Goal: Information Seeking & Learning: Learn about a topic

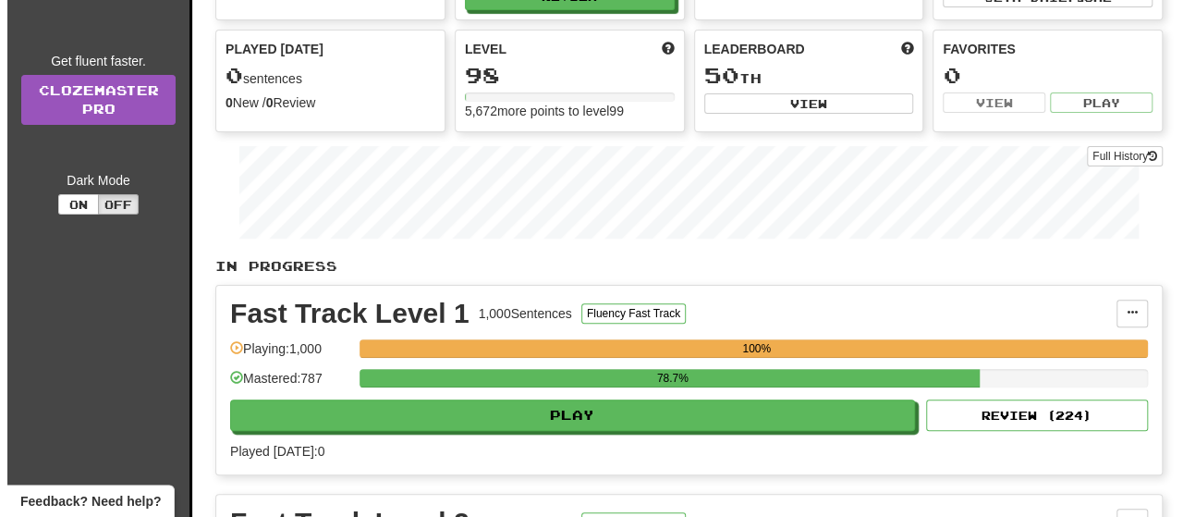
scroll to position [277, 0]
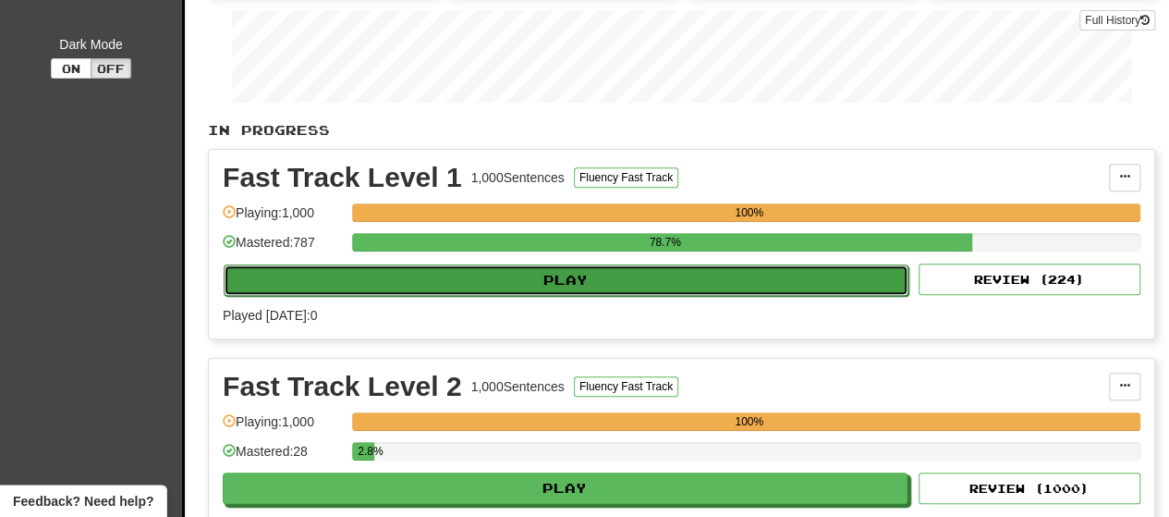
click at [584, 287] on button "Play" at bounding box center [566, 279] width 685 height 31
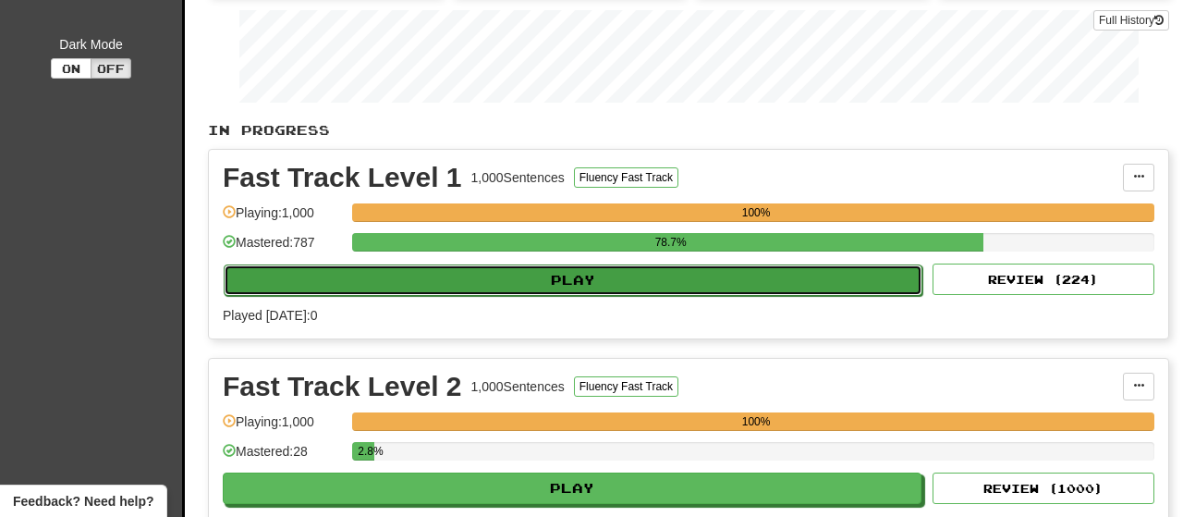
select select "**"
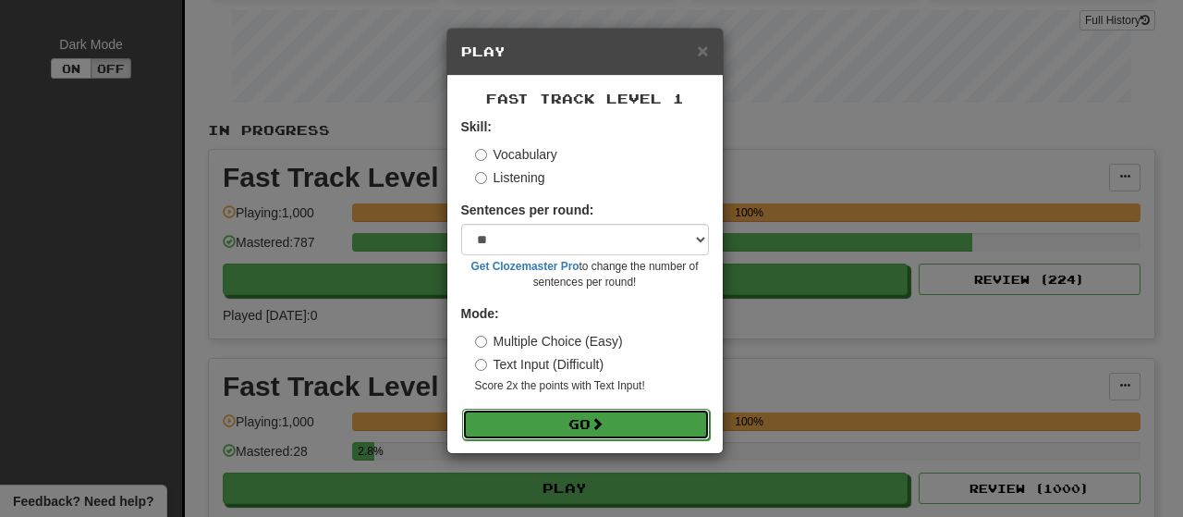
click at [557, 426] on button "Go" at bounding box center [586, 424] width 248 height 31
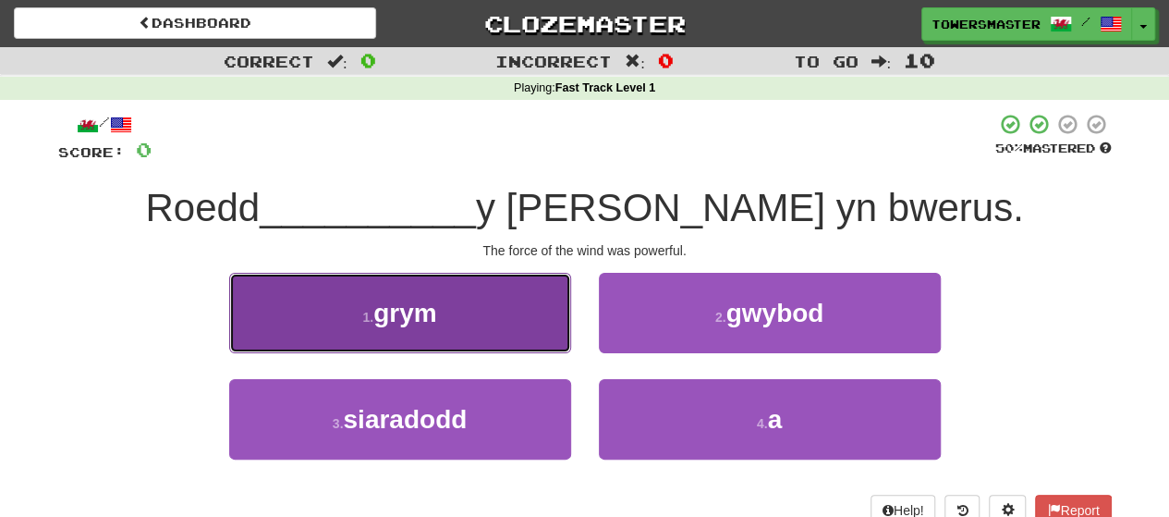
click at [468, 294] on button "1 . grym" at bounding box center [400, 313] width 342 height 80
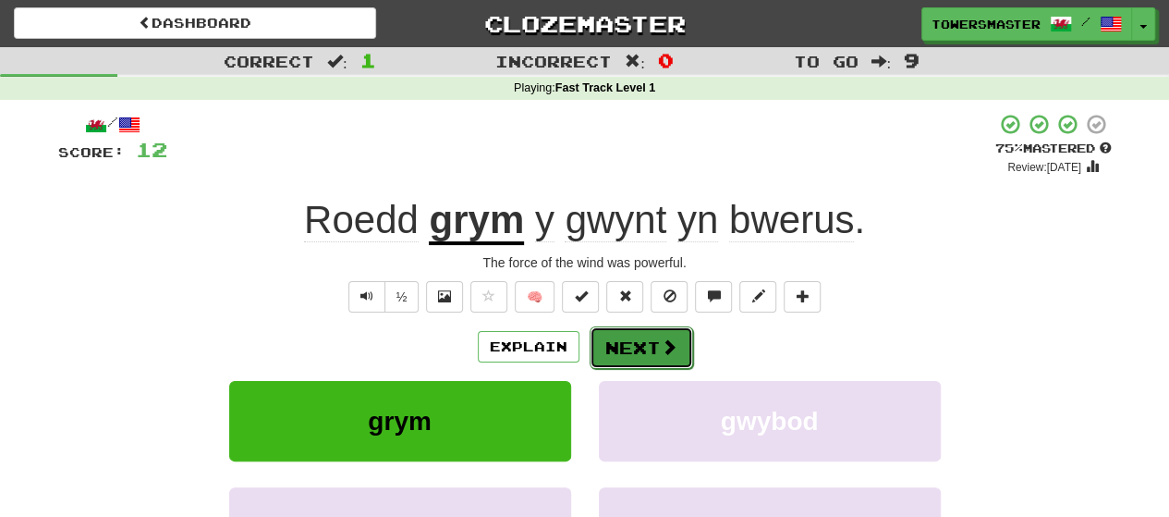
click at [633, 346] on button "Next" at bounding box center [642, 347] width 104 height 43
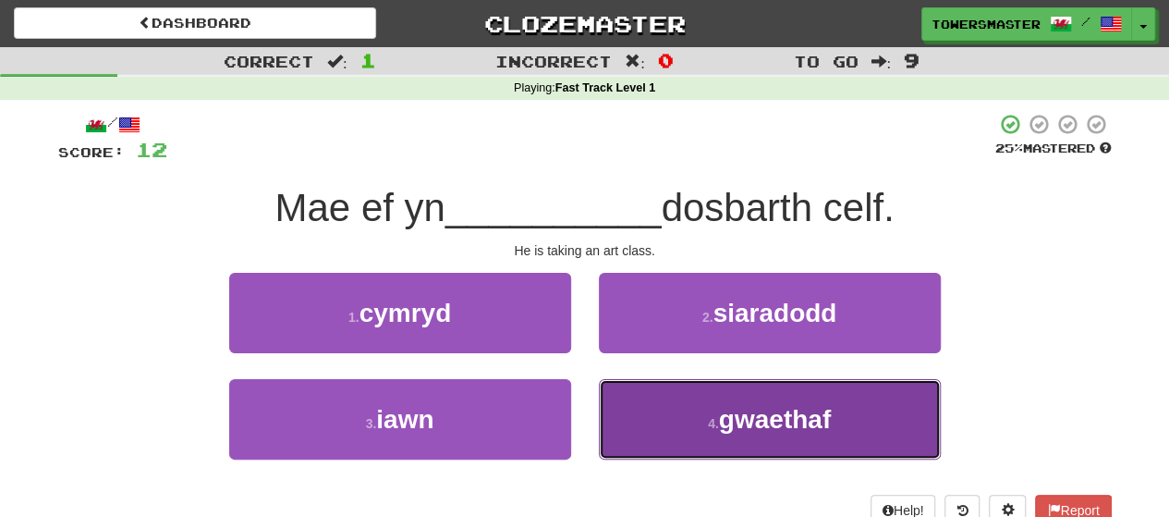
click at [716, 418] on small "4 ." at bounding box center [713, 423] width 11 height 15
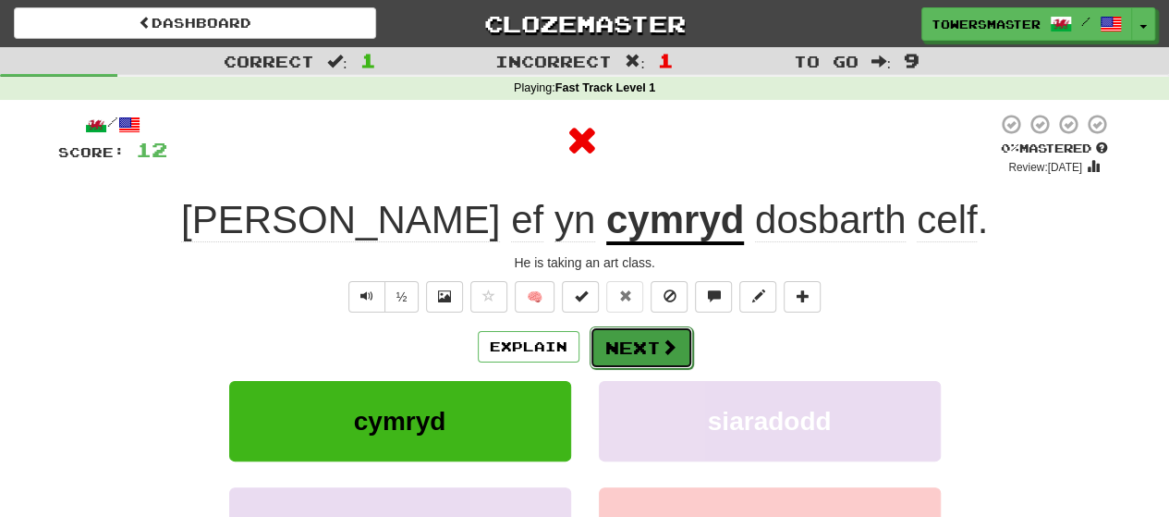
click at [643, 348] on button "Next" at bounding box center [642, 347] width 104 height 43
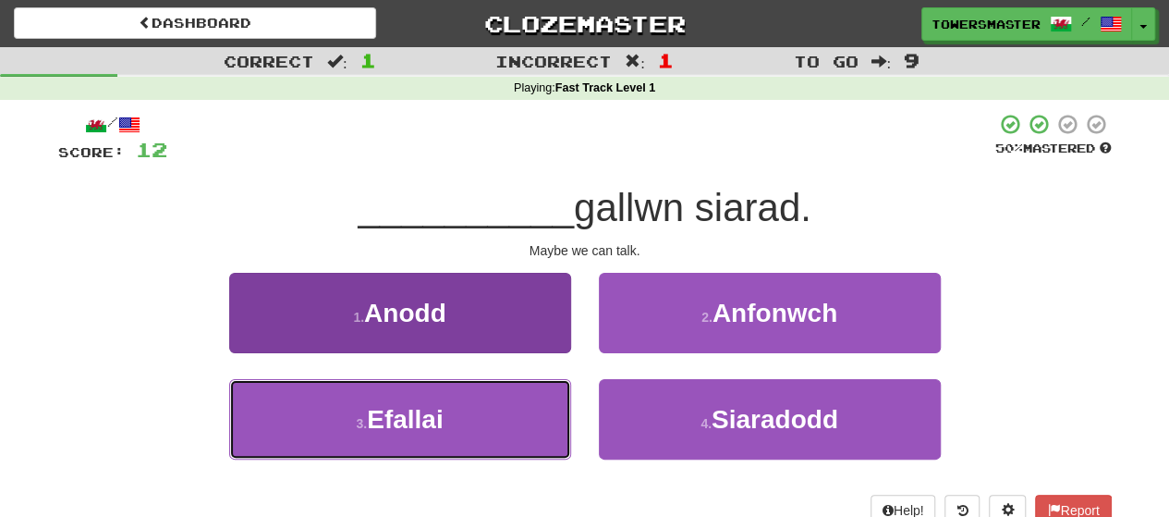
drag, startPoint x: 387, startPoint y: 420, endPoint x: 417, endPoint y: 412, distance: 30.5
click at [387, 419] on span "Efallai" at bounding box center [405, 419] width 76 height 29
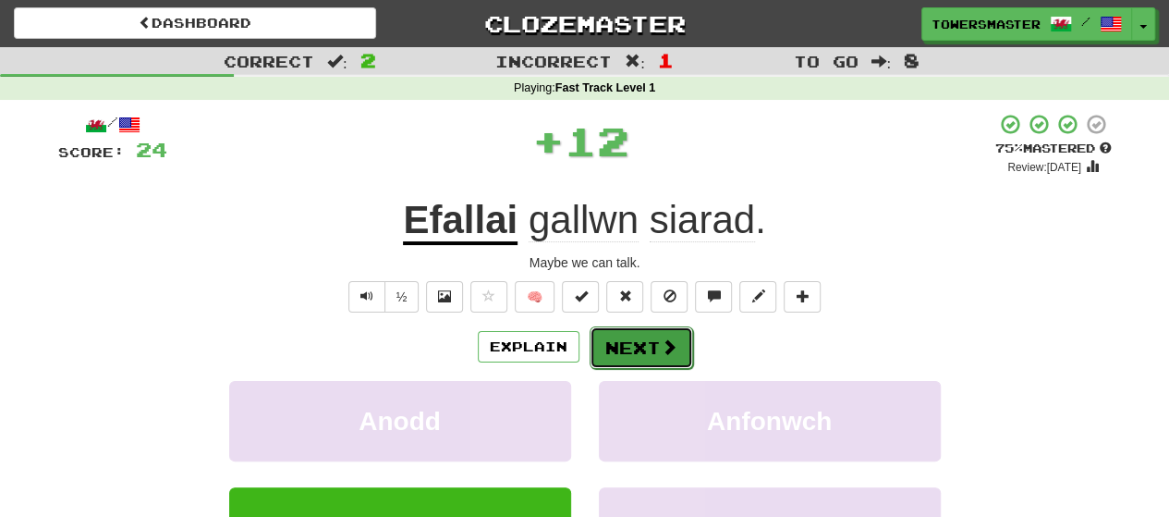
click at [629, 347] on button "Next" at bounding box center [642, 347] width 104 height 43
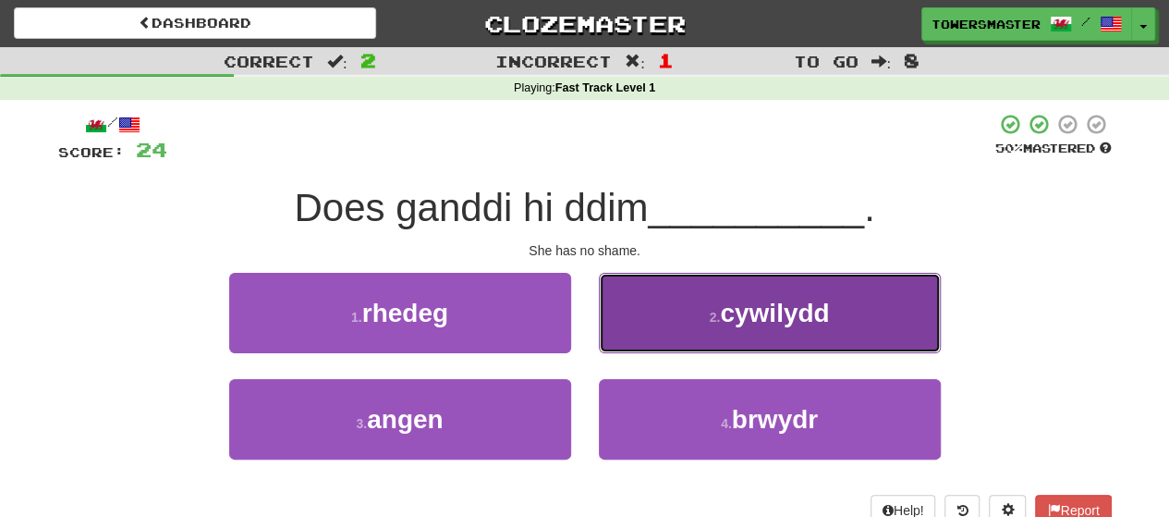
click at [720, 333] on button "2 . cywilydd" at bounding box center [770, 313] width 342 height 80
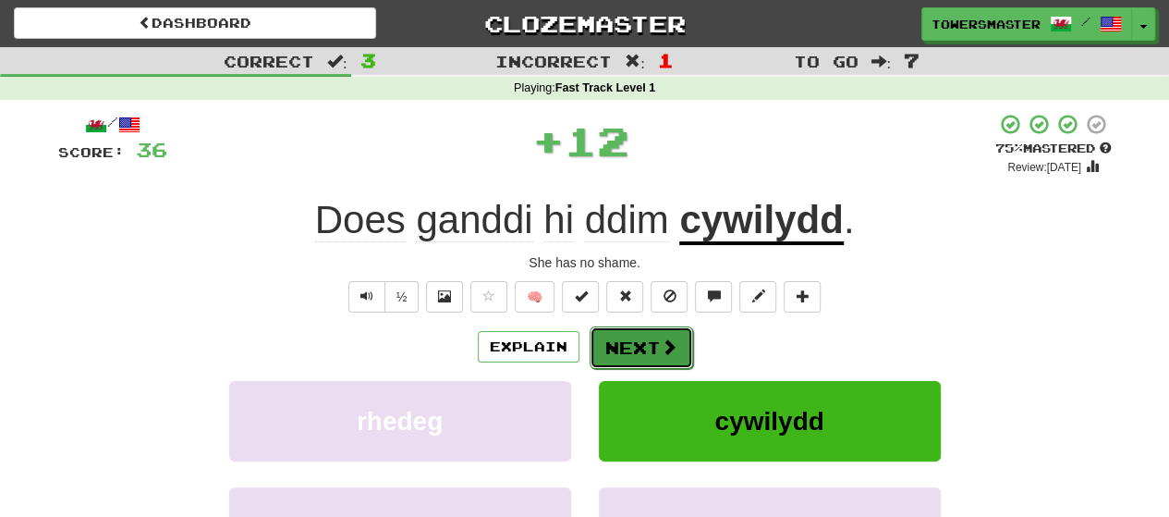
click at [624, 349] on button "Next" at bounding box center [642, 347] width 104 height 43
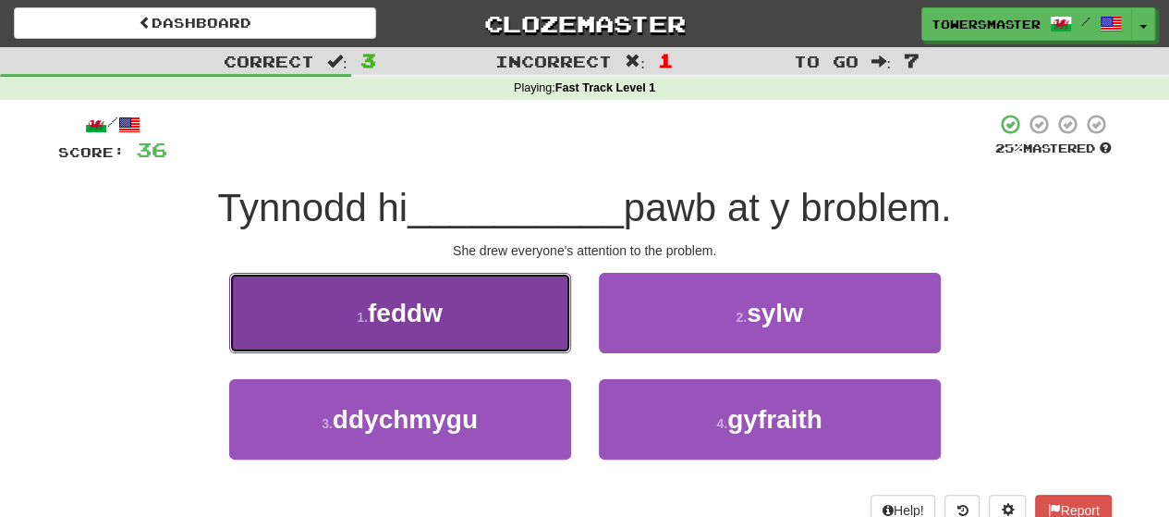
click at [443, 314] on span "feddw" at bounding box center [405, 313] width 75 height 29
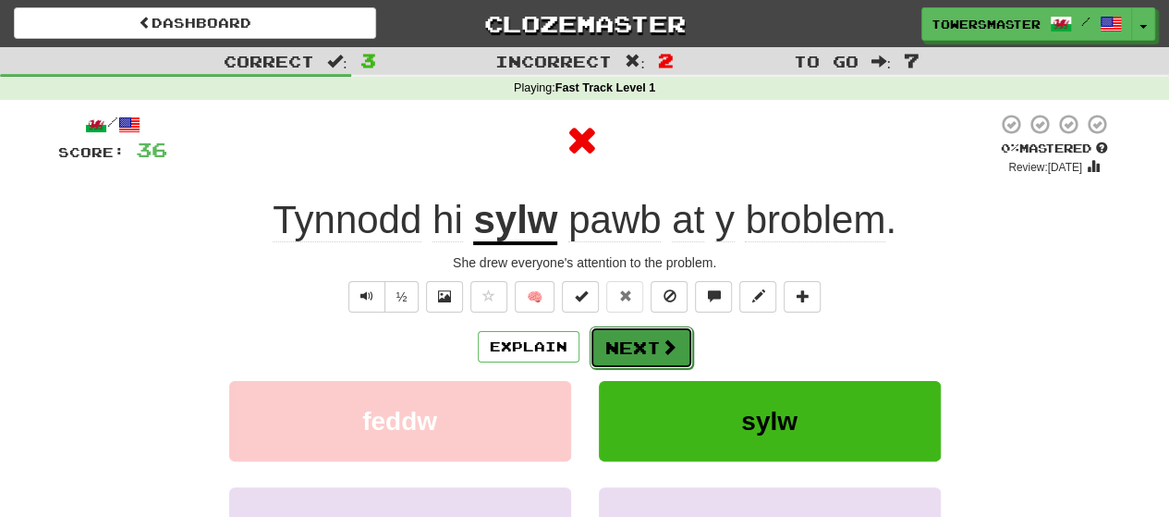
click at [633, 345] on button "Next" at bounding box center [642, 347] width 104 height 43
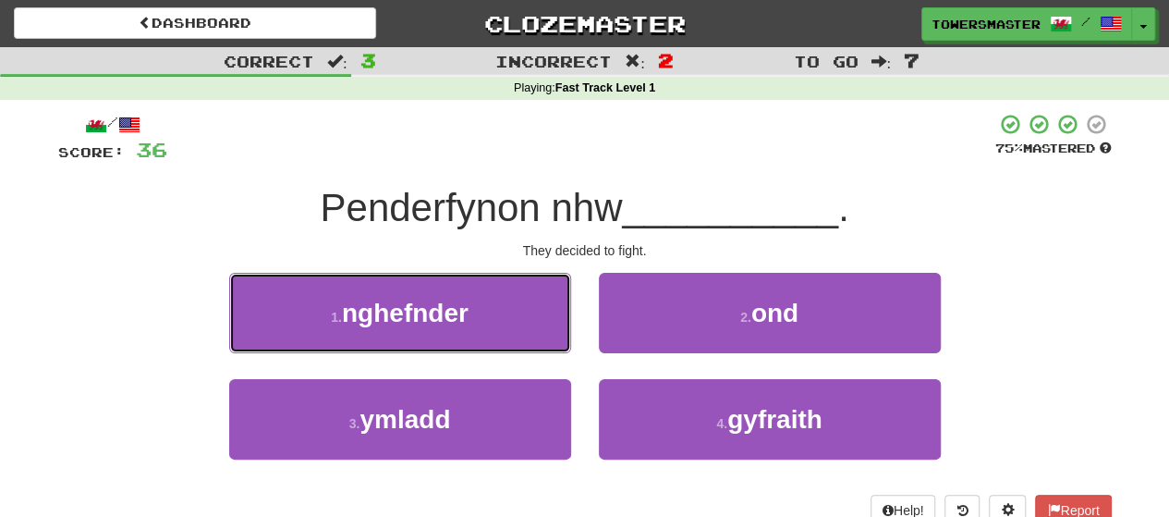
click at [458, 315] on span "nghefnder" at bounding box center [405, 313] width 127 height 29
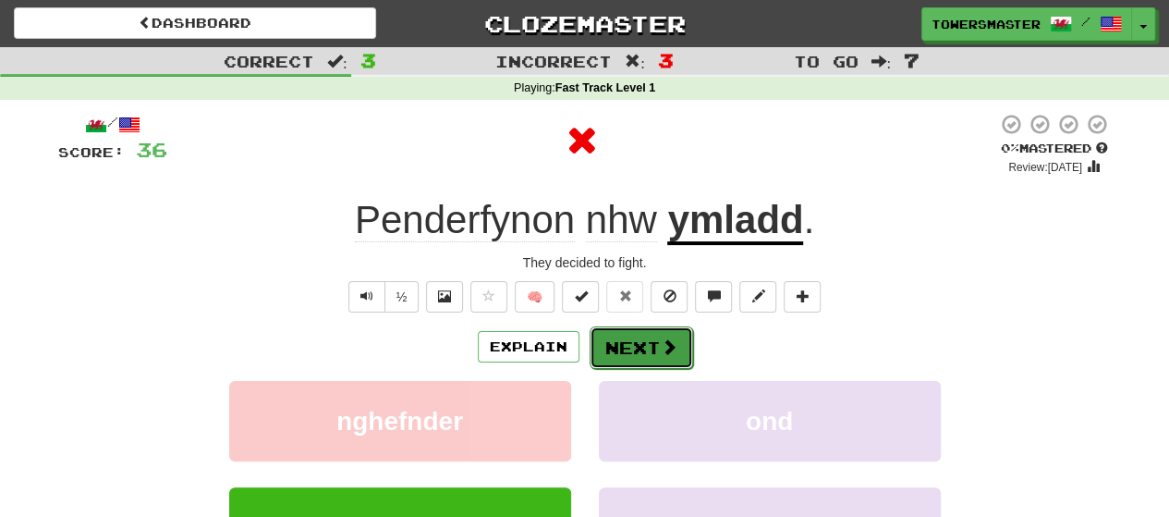
click at [631, 348] on button "Next" at bounding box center [642, 347] width 104 height 43
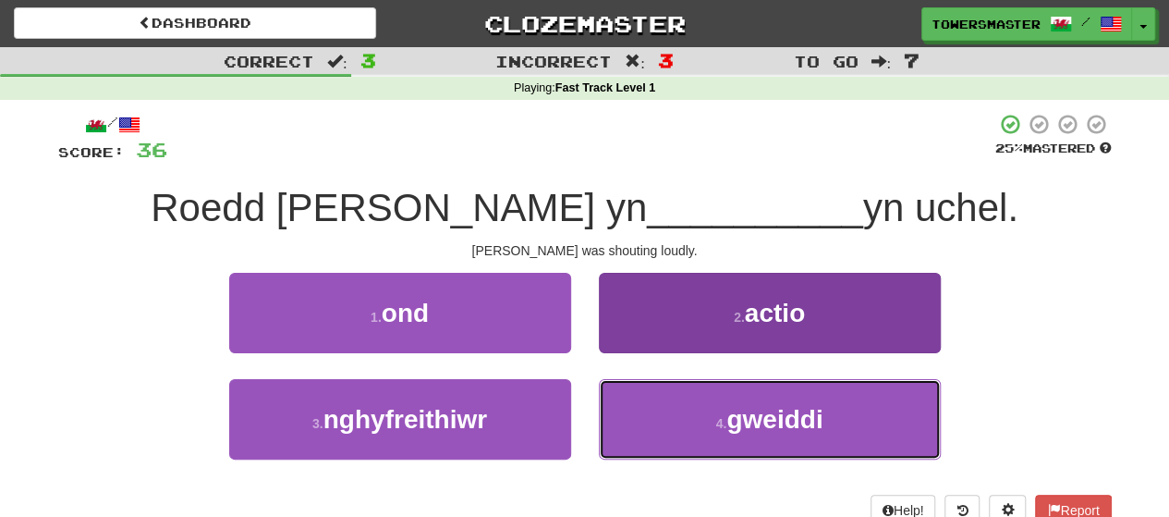
click at [784, 408] on span "gweiddi" at bounding box center [775, 419] width 96 height 29
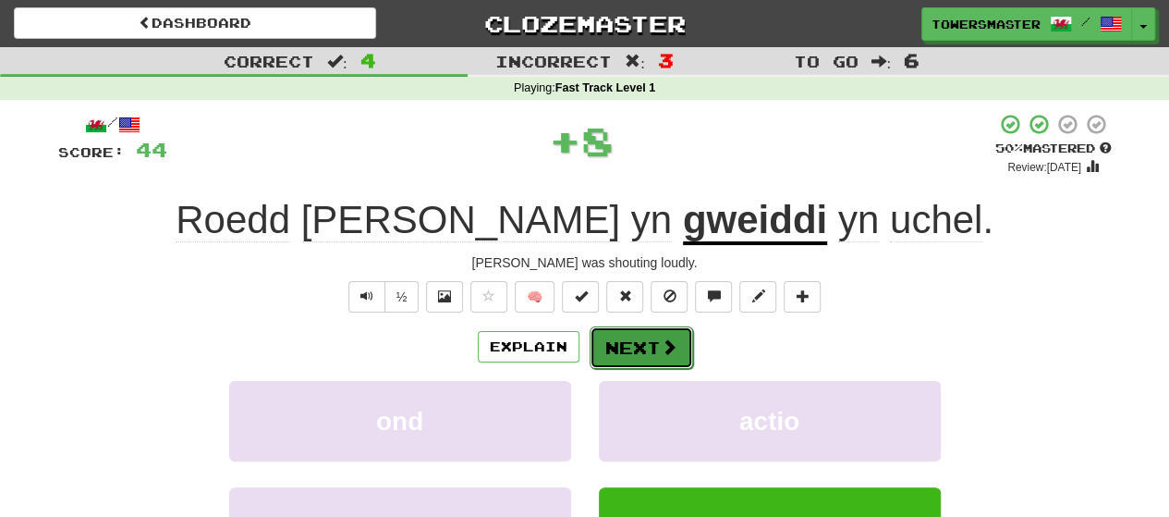
click at [629, 352] on button "Next" at bounding box center [642, 347] width 104 height 43
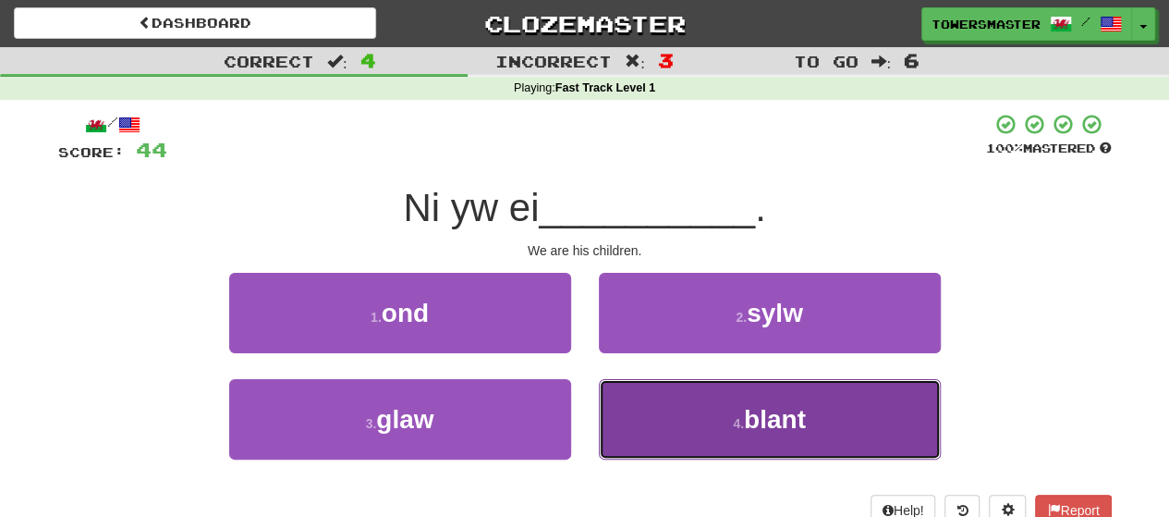
click at [699, 404] on button "4 . blant" at bounding box center [770, 419] width 342 height 80
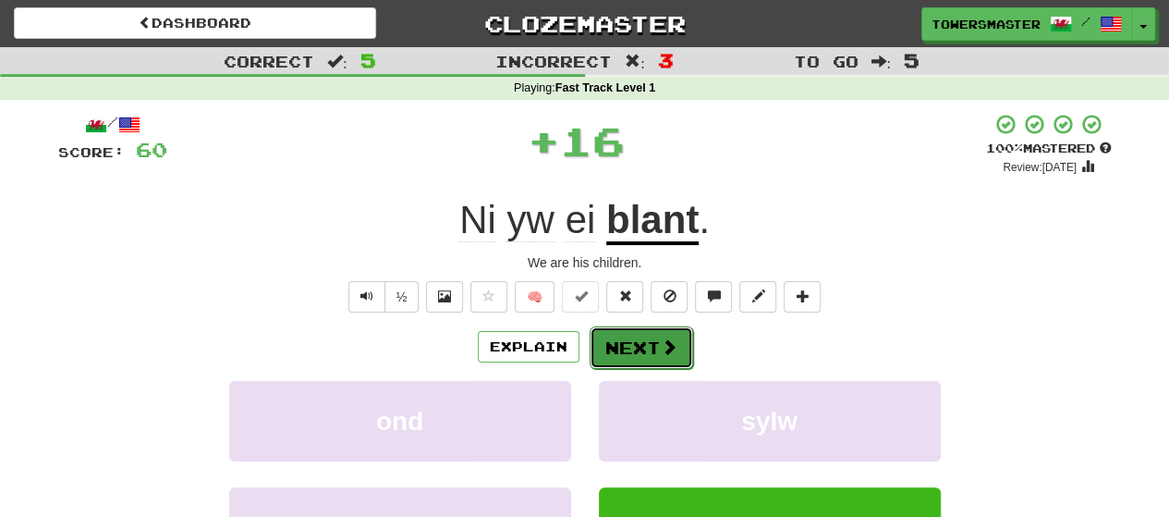
click at [636, 348] on button "Next" at bounding box center [642, 347] width 104 height 43
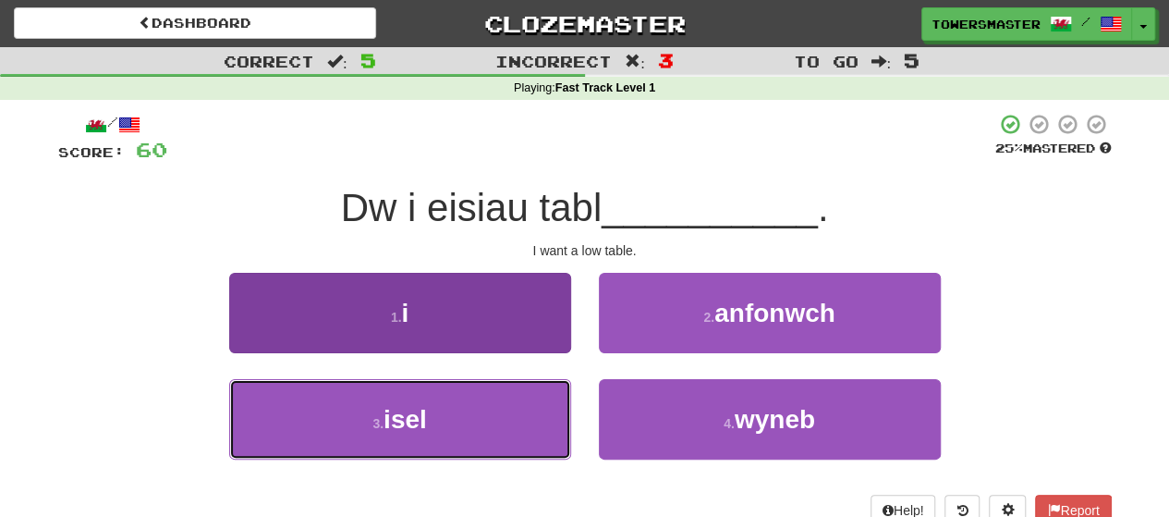
drag, startPoint x: 444, startPoint y: 435, endPoint x: 477, endPoint y: 419, distance: 37.2
click at [446, 432] on button "3 . isel" at bounding box center [400, 419] width 342 height 80
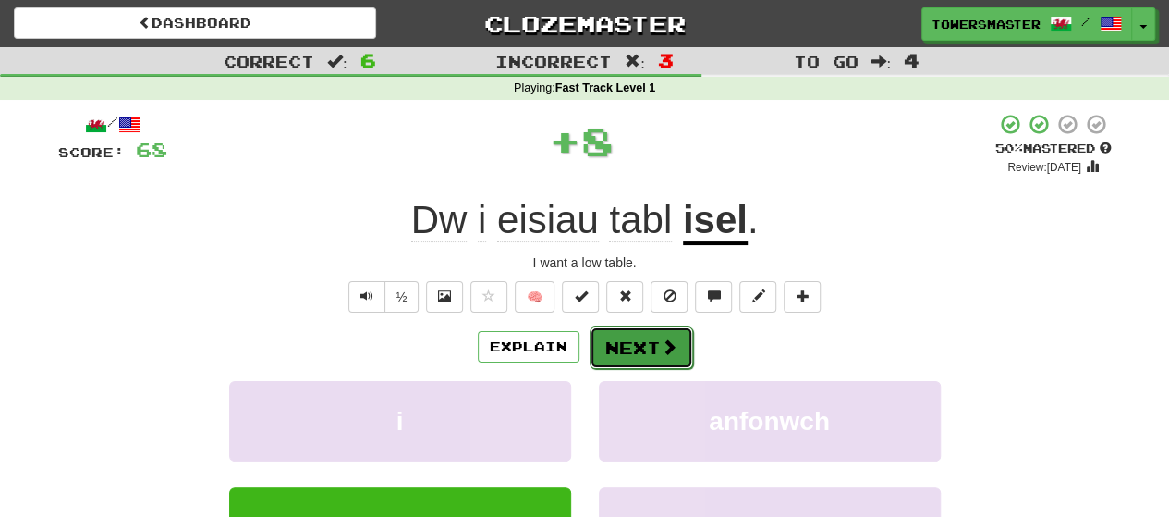
click at [630, 352] on button "Next" at bounding box center [642, 347] width 104 height 43
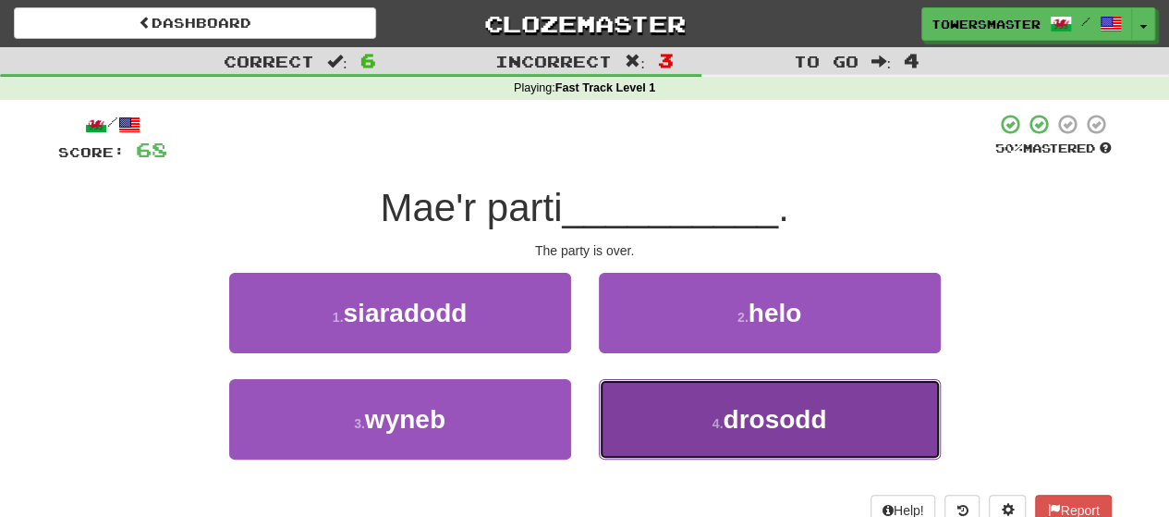
click at [710, 409] on button "4 . drosodd" at bounding box center [770, 419] width 342 height 80
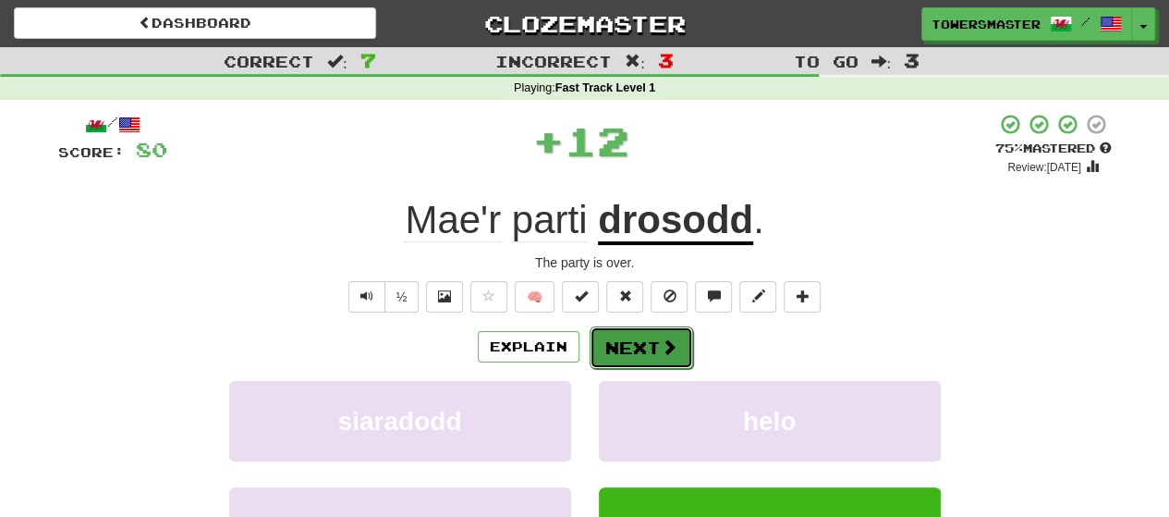
click at [629, 352] on button "Next" at bounding box center [642, 347] width 104 height 43
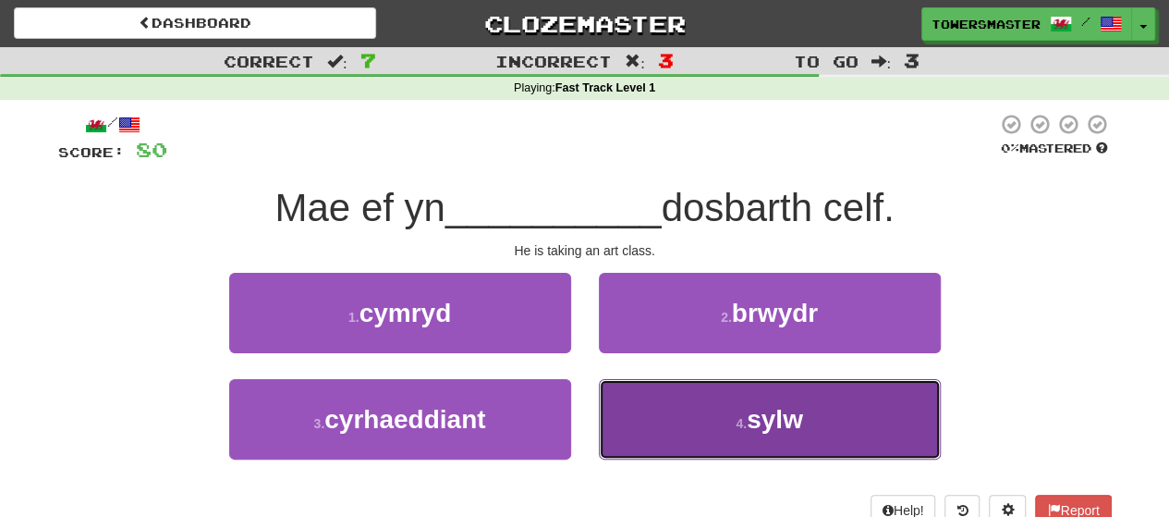
click at [776, 409] on span "sylw" at bounding box center [775, 419] width 56 height 29
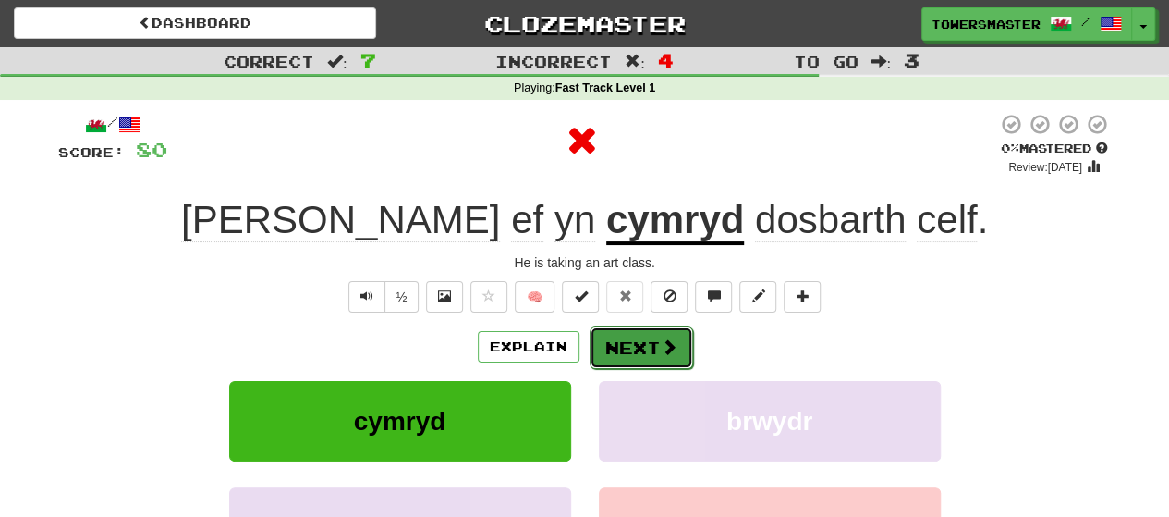
click at [627, 348] on button "Next" at bounding box center [642, 347] width 104 height 43
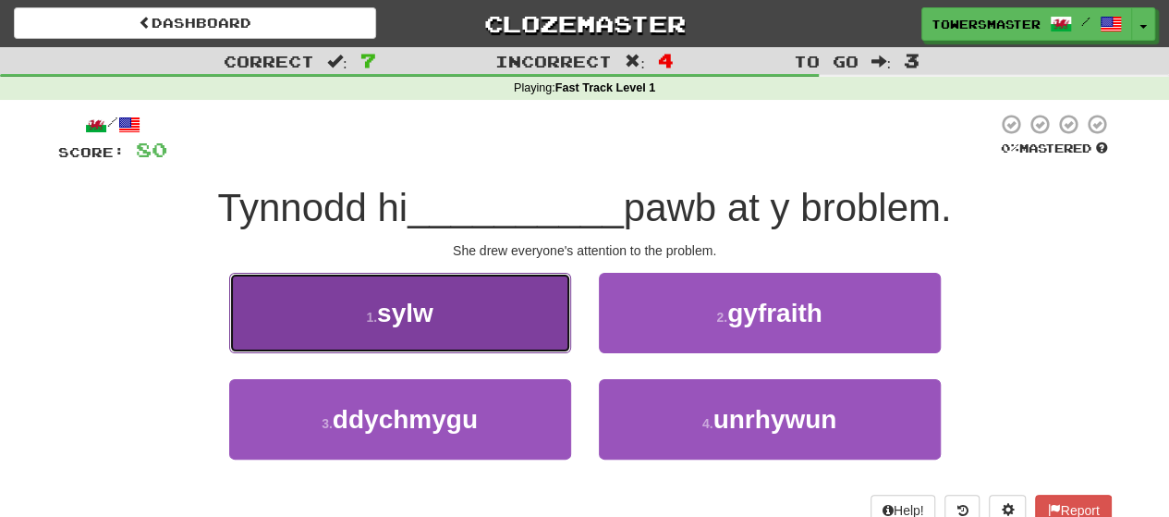
click at [471, 319] on button "1 . sylw" at bounding box center [400, 313] width 342 height 80
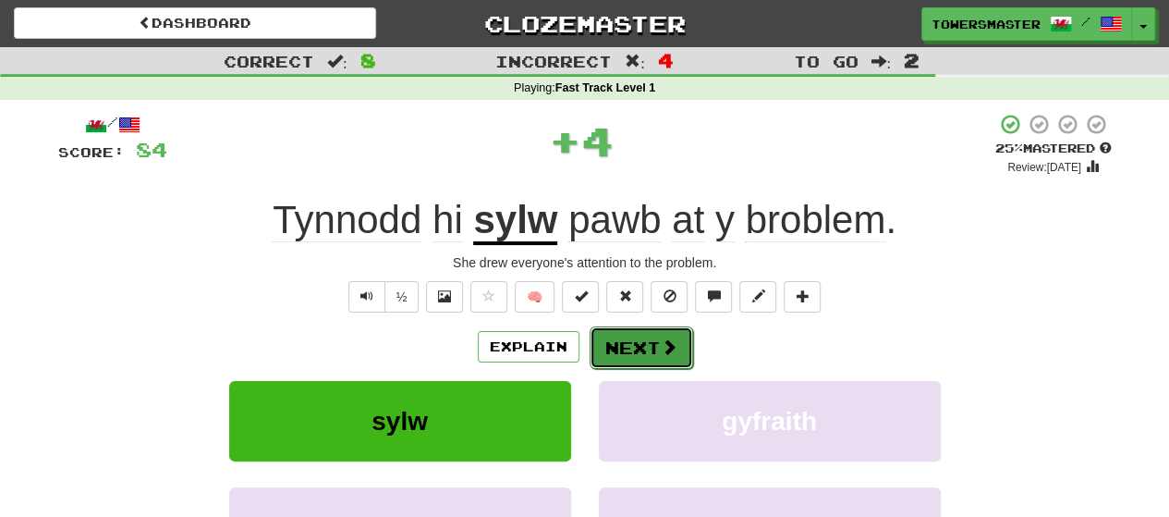
click at [628, 343] on button "Next" at bounding box center [642, 347] width 104 height 43
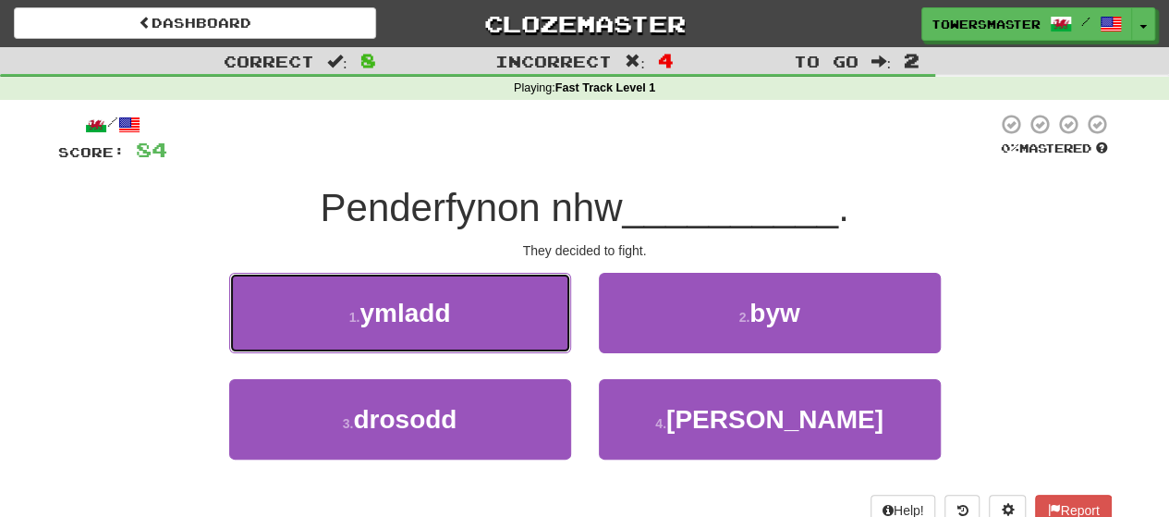
click at [510, 319] on button "1 . ymladd" at bounding box center [400, 313] width 342 height 80
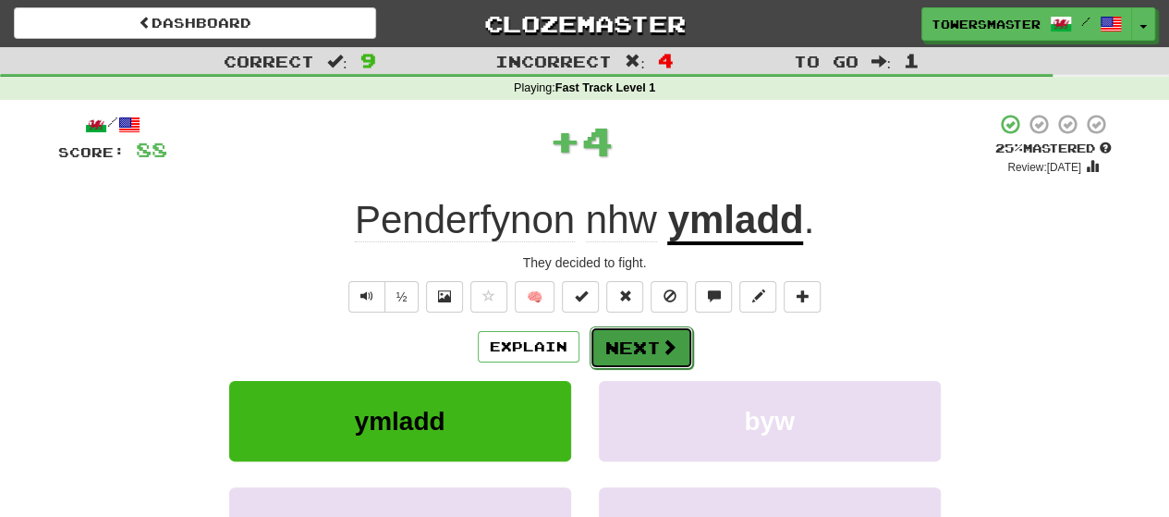
click at [648, 347] on button "Next" at bounding box center [642, 347] width 104 height 43
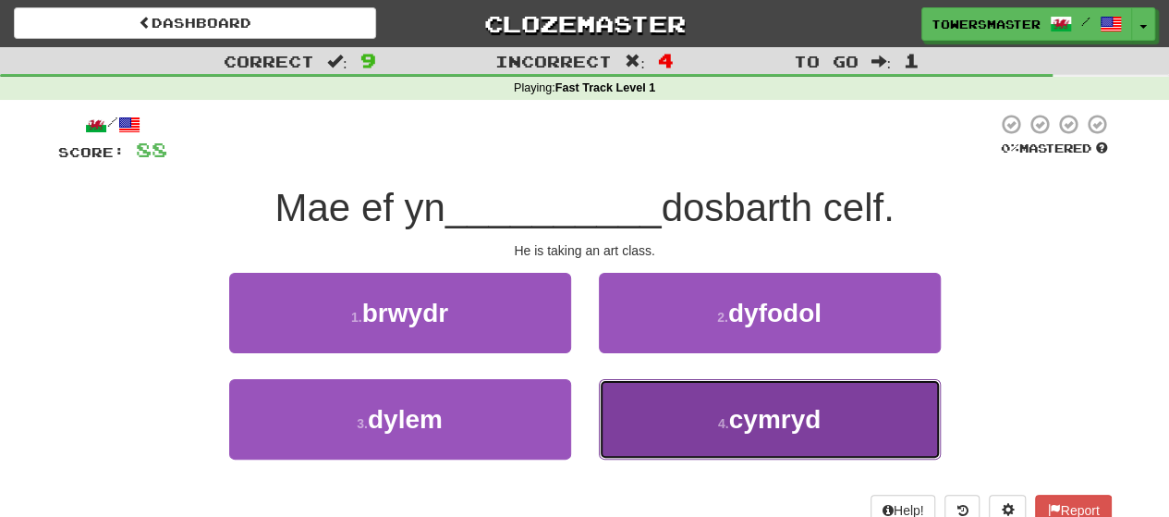
click at [697, 415] on button "4 . cymryd" at bounding box center [770, 419] width 342 height 80
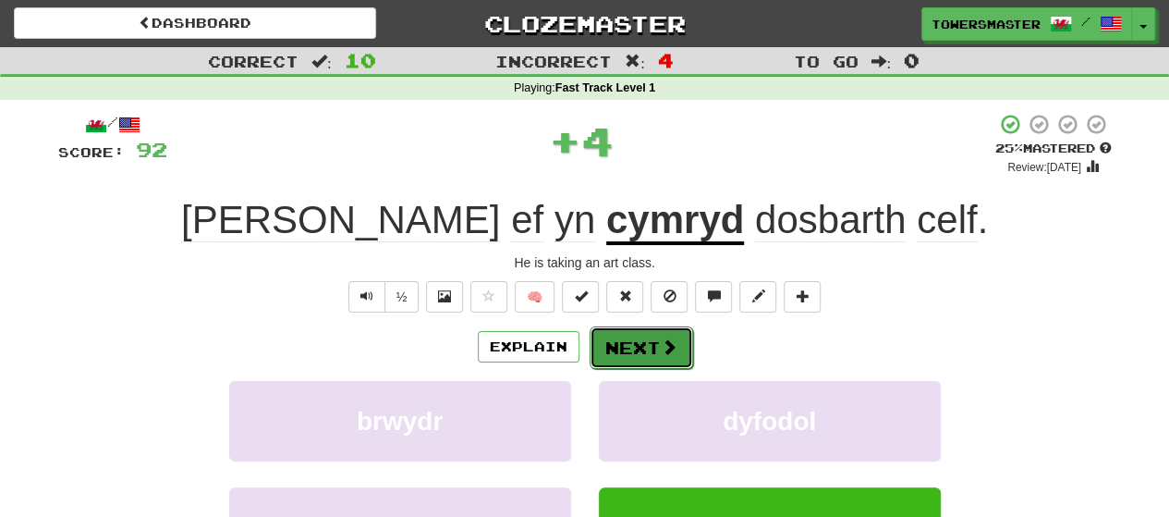
click at [632, 348] on button "Next" at bounding box center [642, 347] width 104 height 43
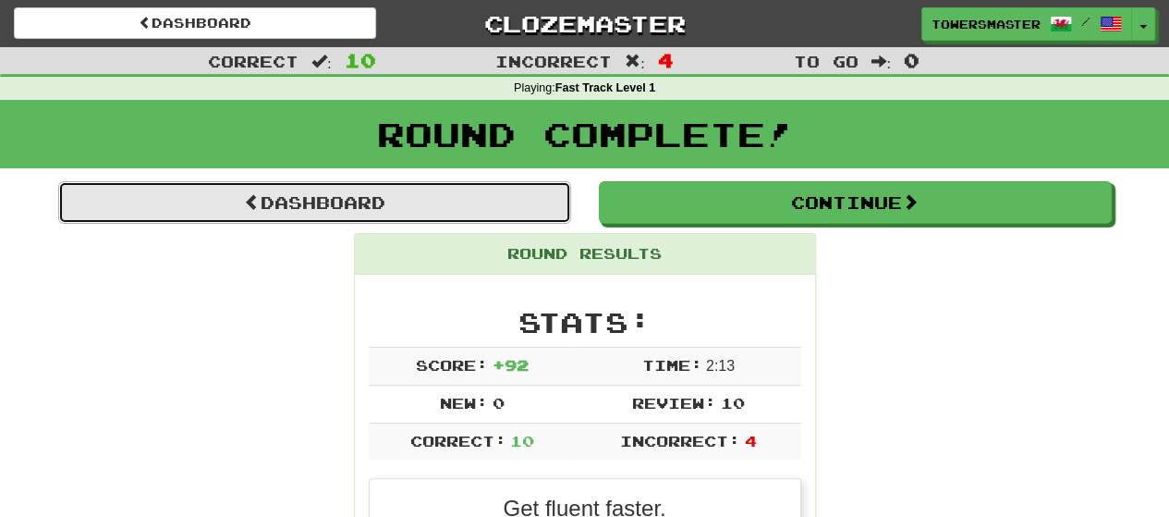
click at [373, 199] on link "Dashboard" at bounding box center [314, 202] width 513 height 43
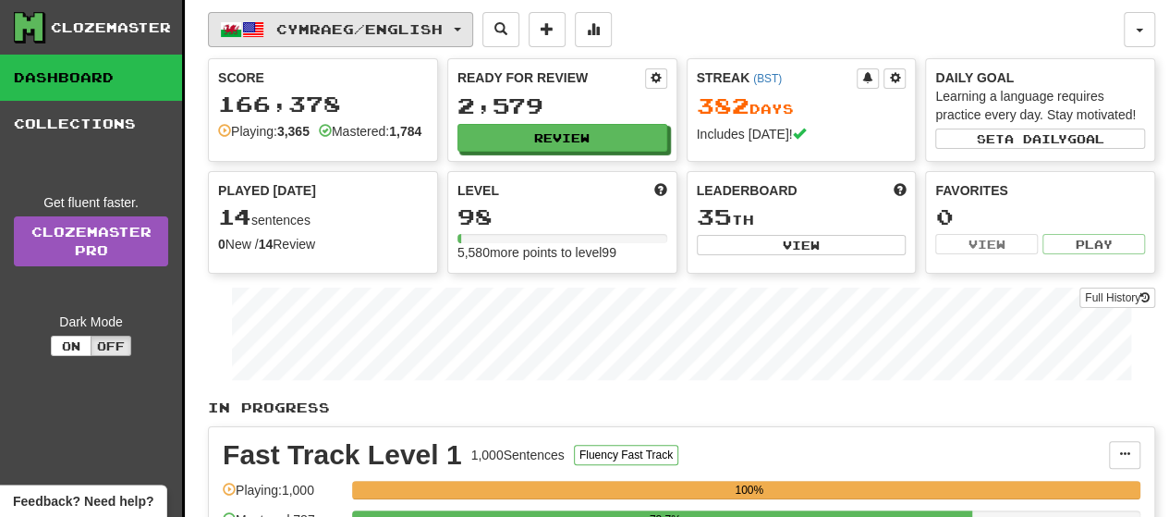
click at [461, 28] on span "button" at bounding box center [457, 30] width 7 height 4
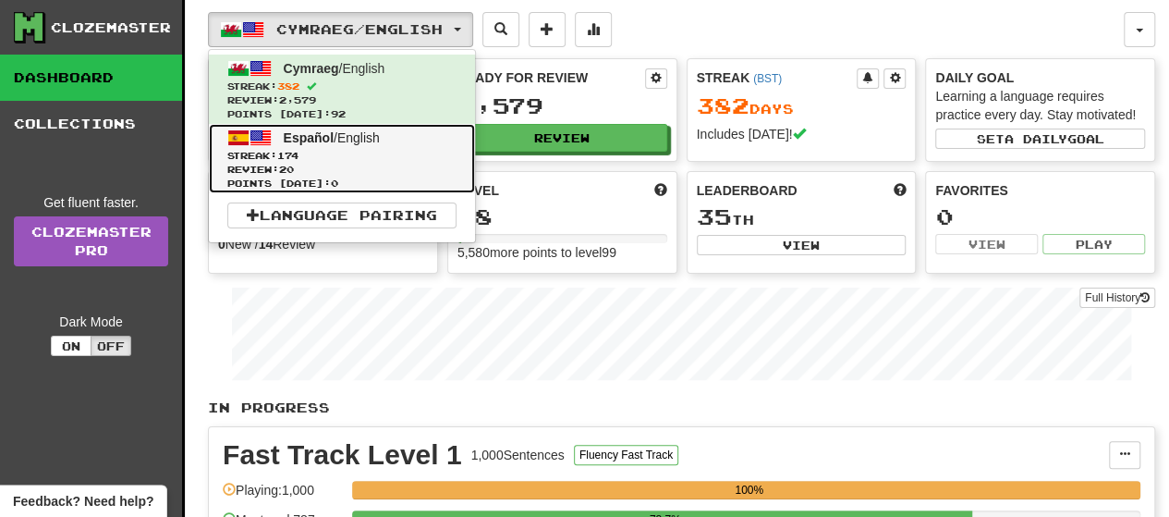
click at [346, 152] on span "Streak: 174" at bounding box center [341, 156] width 229 height 14
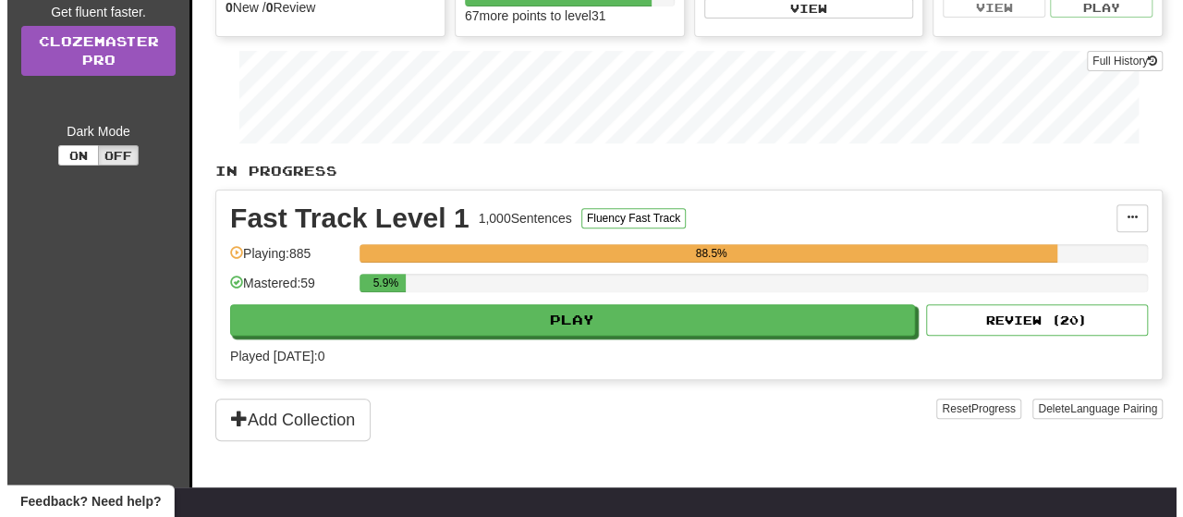
scroll to position [277, 0]
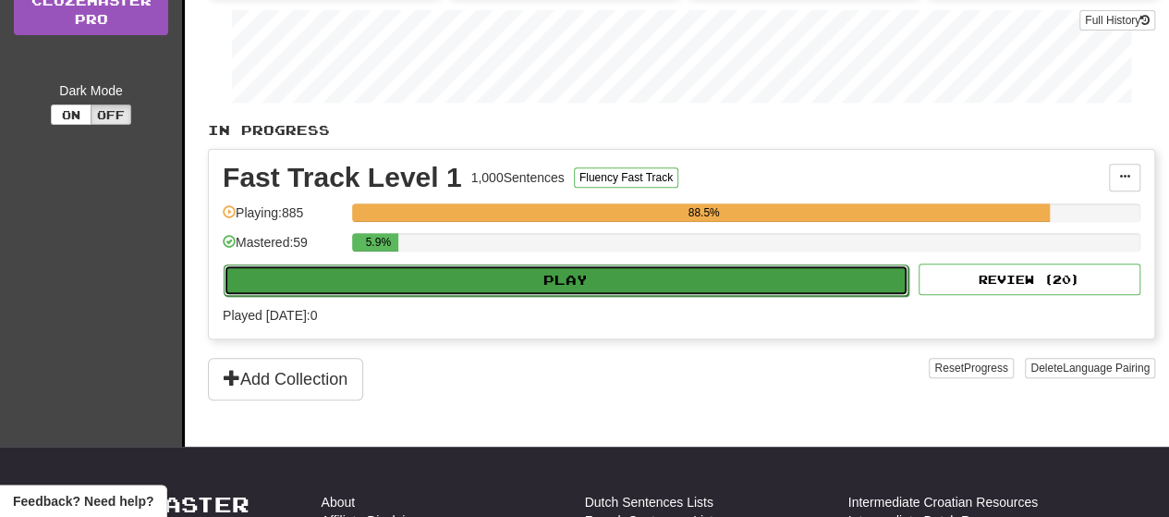
click at [514, 273] on button "Play" at bounding box center [566, 279] width 685 height 31
select select "**"
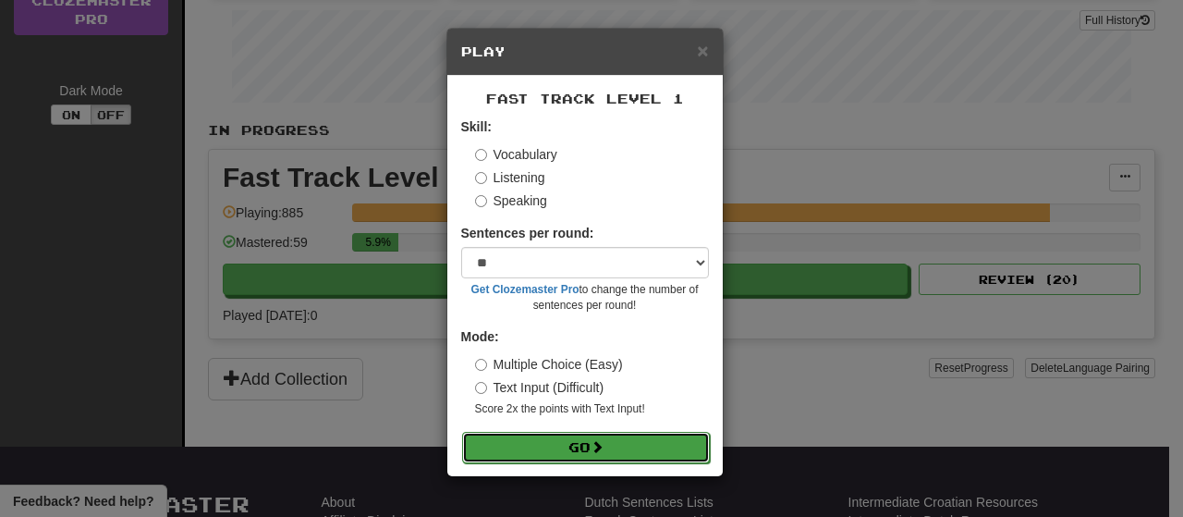
click at [587, 450] on button "Go" at bounding box center [586, 447] width 248 height 31
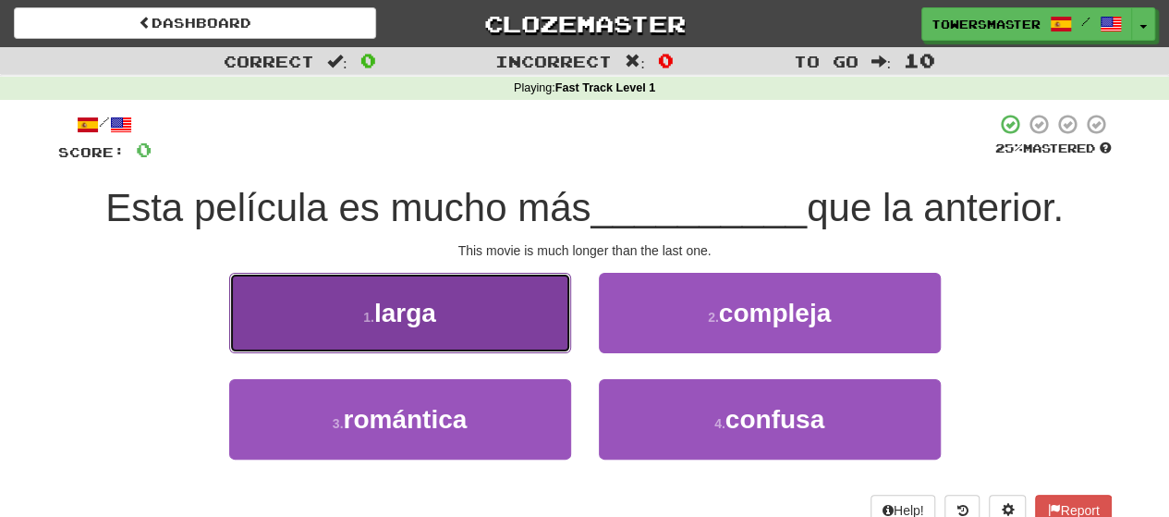
click at [464, 302] on button "1 . larga" at bounding box center [400, 313] width 342 height 80
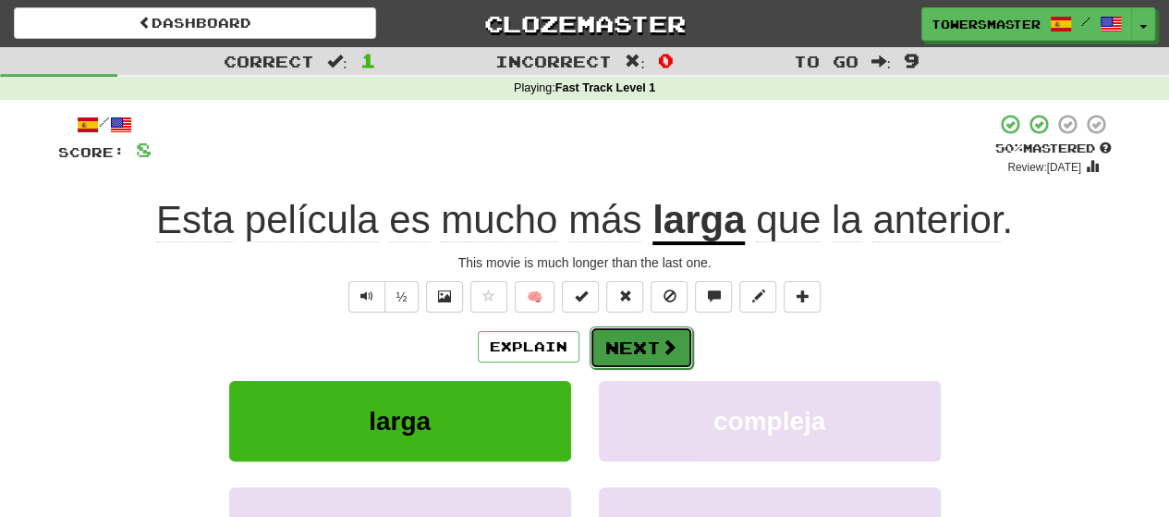
click at [634, 348] on button "Next" at bounding box center [642, 347] width 104 height 43
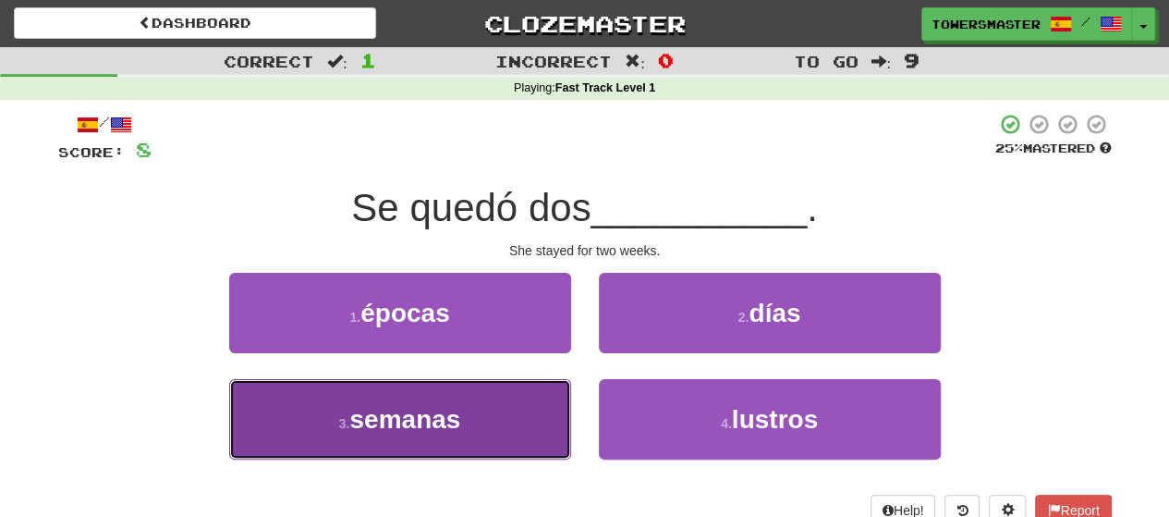
click at [439, 421] on span "semanas" at bounding box center [404, 419] width 111 height 29
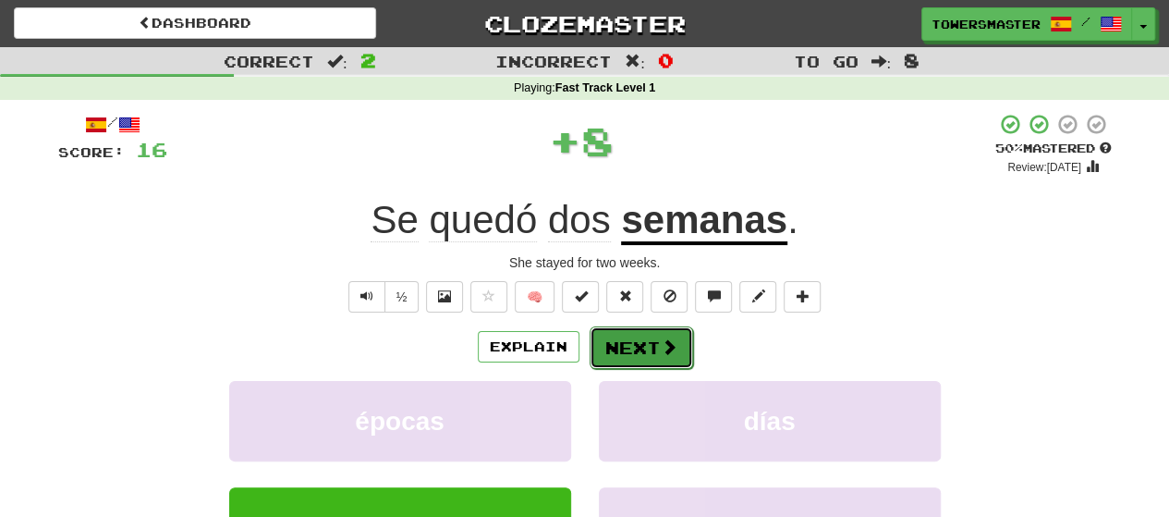
click at [638, 347] on button "Next" at bounding box center [642, 347] width 104 height 43
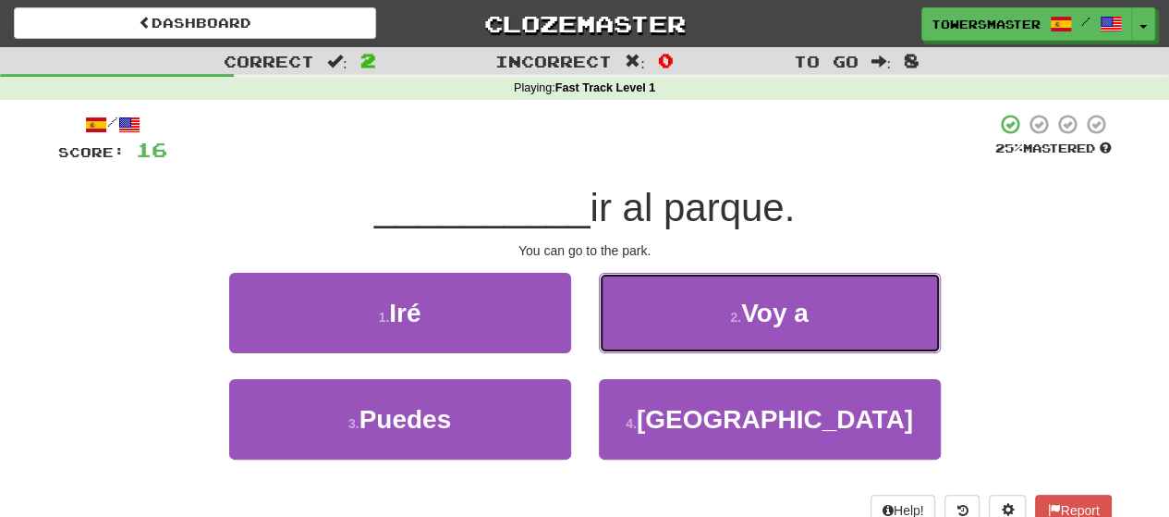
click at [684, 321] on button "2 . Voy a" at bounding box center [770, 313] width 342 height 80
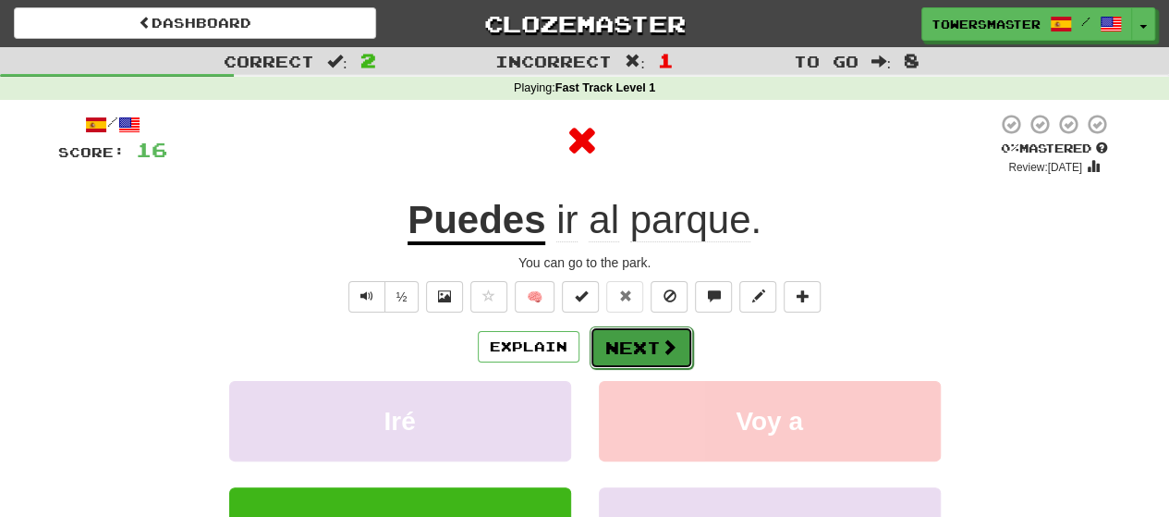
click at [637, 348] on button "Next" at bounding box center [642, 347] width 104 height 43
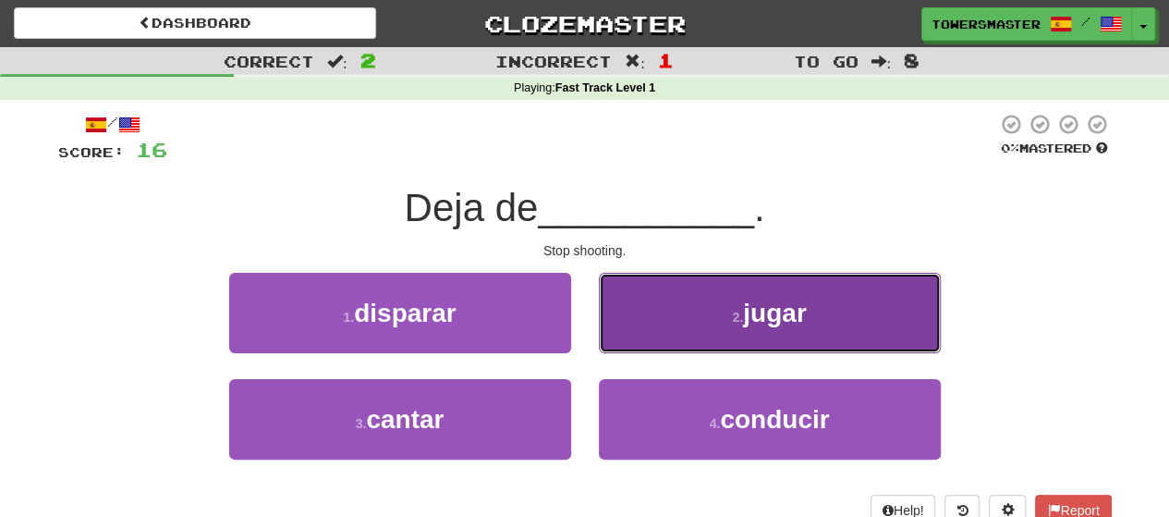
click at [678, 319] on button "2 . jugar" at bounding box center [770, 313] width 342 height 80
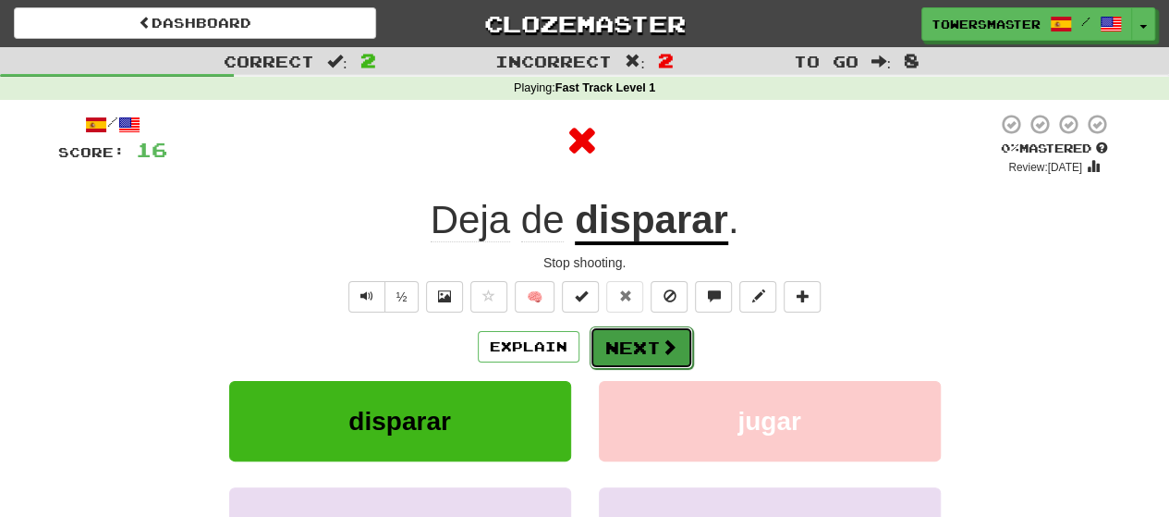
click at [622, 341] on button "Next" at bounding box center [642, 347] width 104 height 43
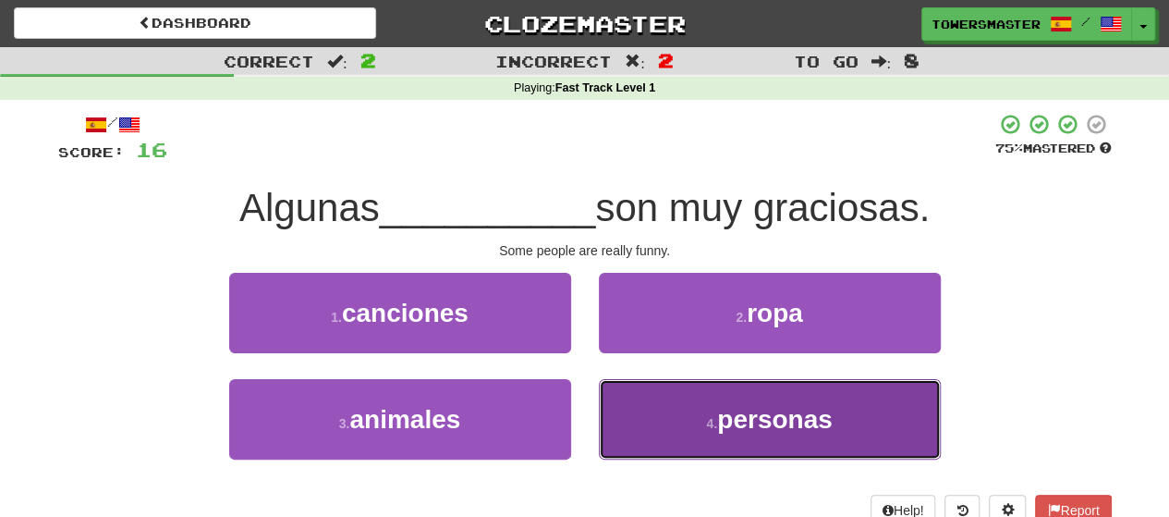
click at [718, 413] on span "personas" at bounding box center [775, 419] width 116 height 29
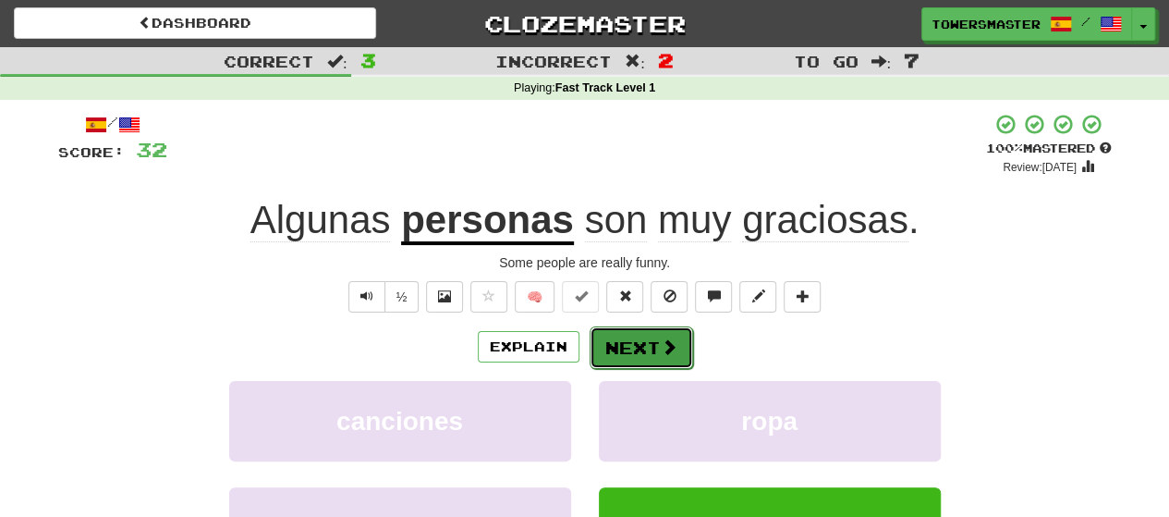
click at [629, 350] on button "Next" at bounding box center [642, 347] width 104 height 43
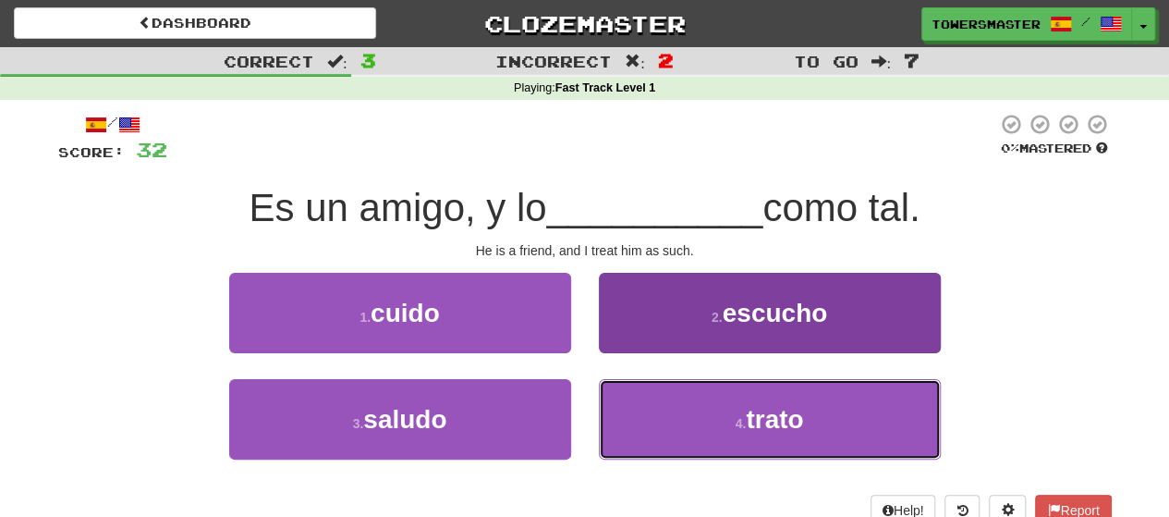
click at [714, 426] on button "4 . trato" at bounding box center [770, 419] width 342 height 80
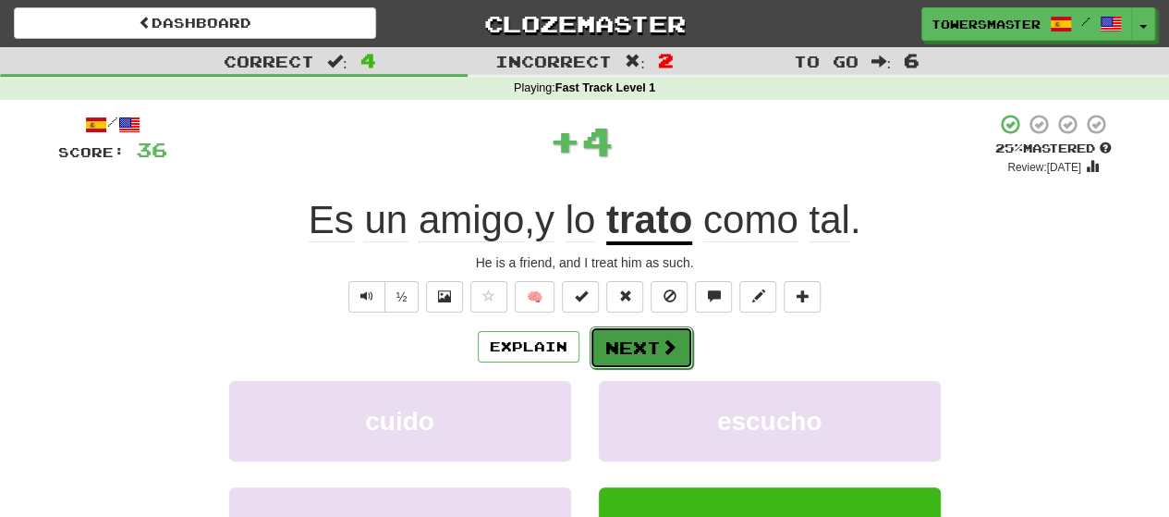
click at [621, 348] on button "Next" at bounding box center [642, 347] width 104 height 43
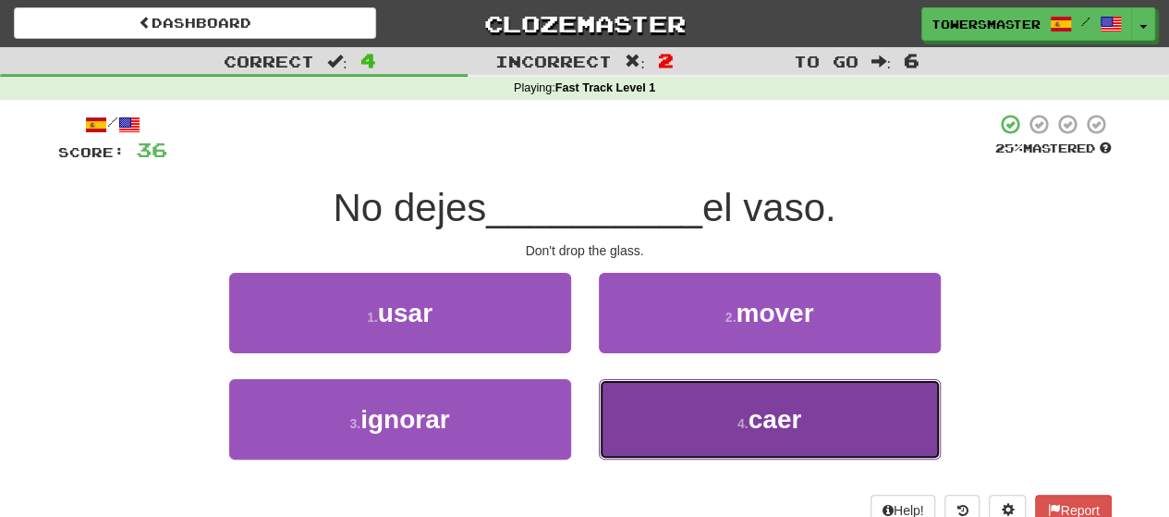
click at [668, 400] on button "4 . caer" at bounding box center [770, 419] width 342 height 80
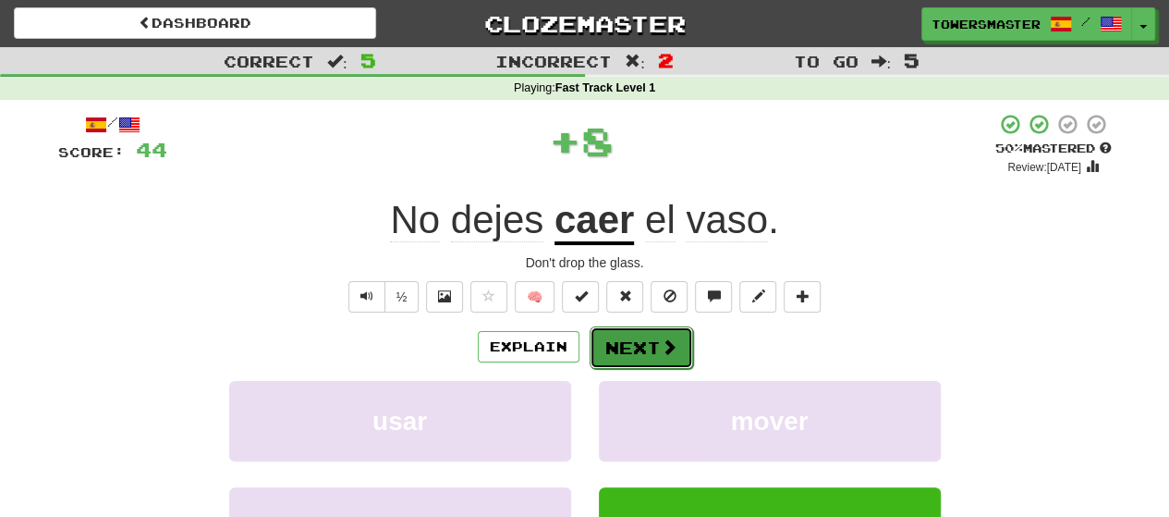
click at [634, 349] on button "Next" at bounding box center [642, 347] width 104 height 43
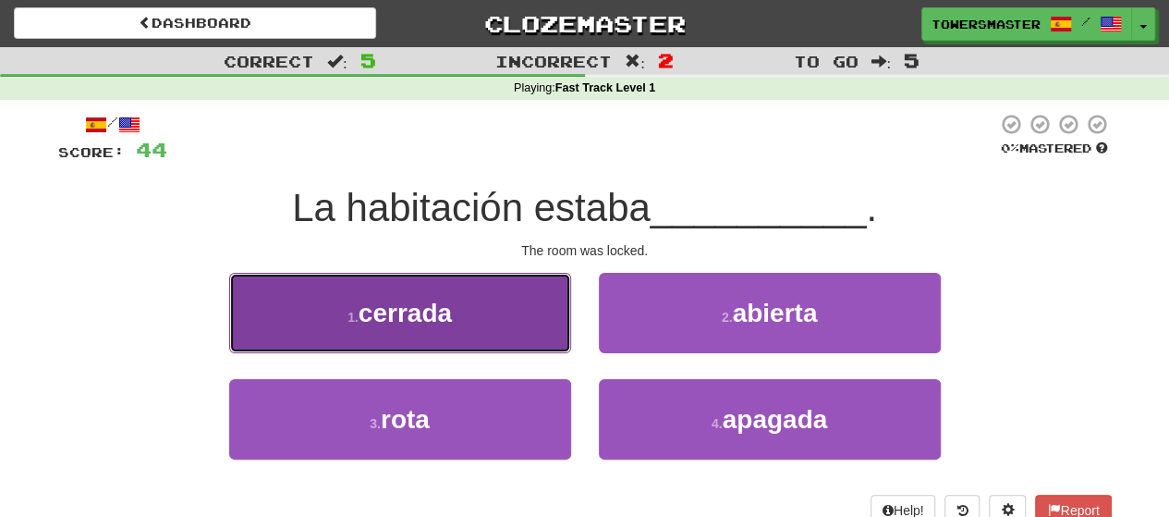
click at [481, 307] on button "1 . cerrada" at bounding box center [400, 313] width 342 height 80
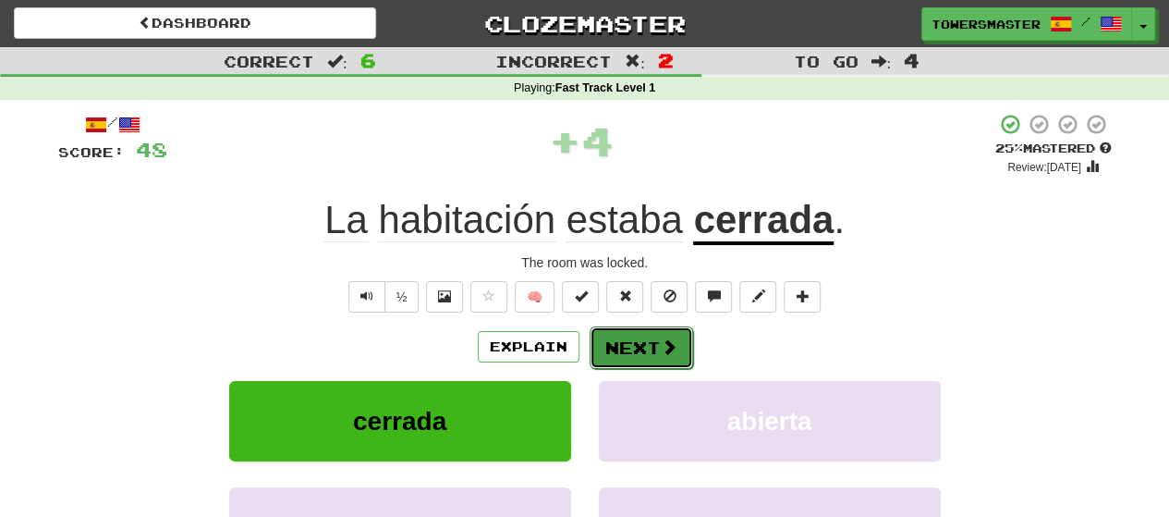
click at [625, 348] on button "Next" at bounding box center [642, 347] width 104 height 43
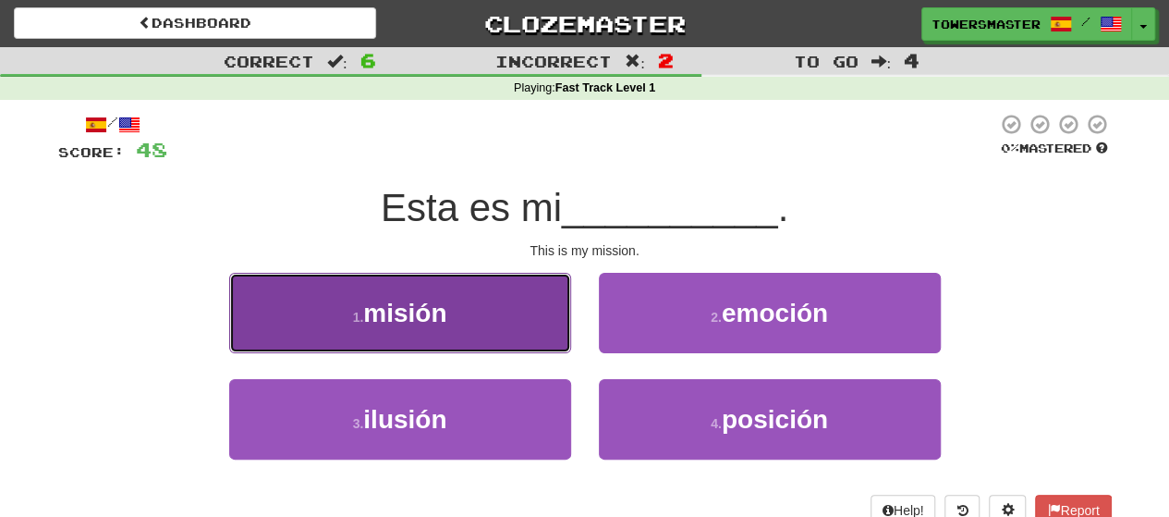
click at [483, 309] on button "1 . misión" at bounding box center [400, 313] width 342 height 80
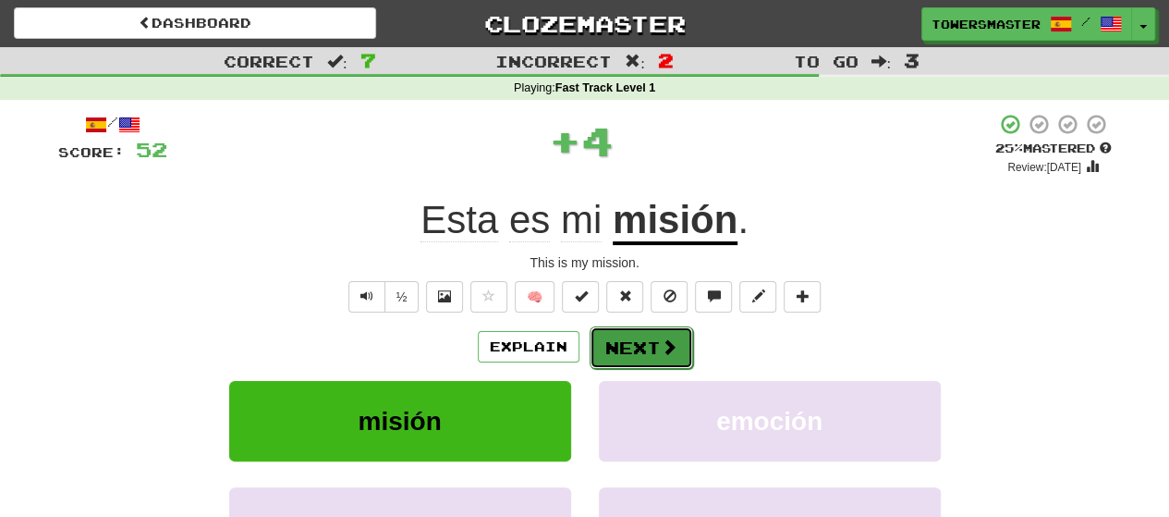
click at [623, 343] on button "Next" at bounding box center [642, 347] width 104 height 43
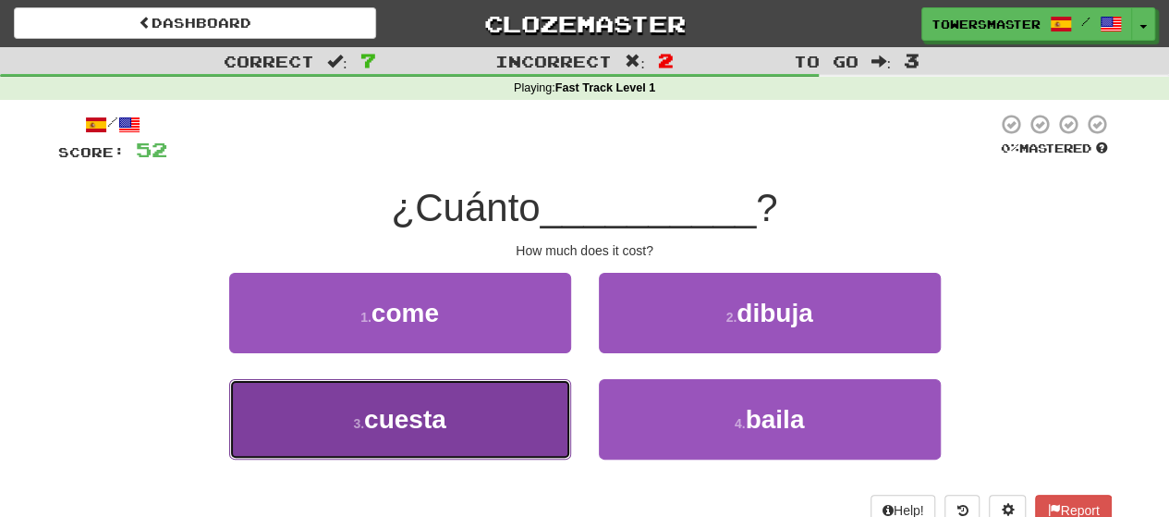
click at [484, 409] on button "3 . cuesta" at bounding box center [400, 419] width 342 height 80
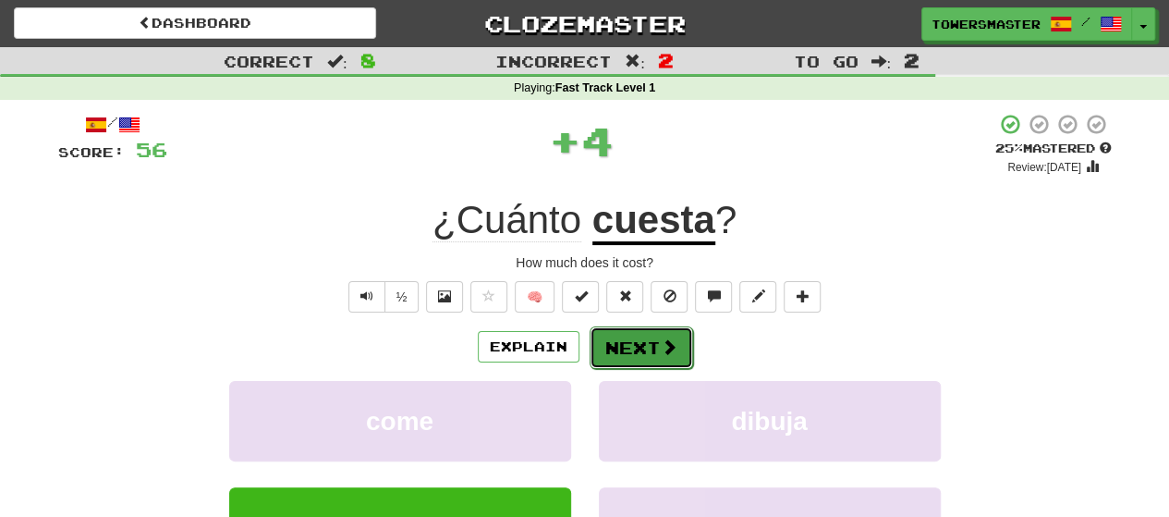
click at [627, 348] on button "Next" at bounding box center [642, 347] width 104 height 43
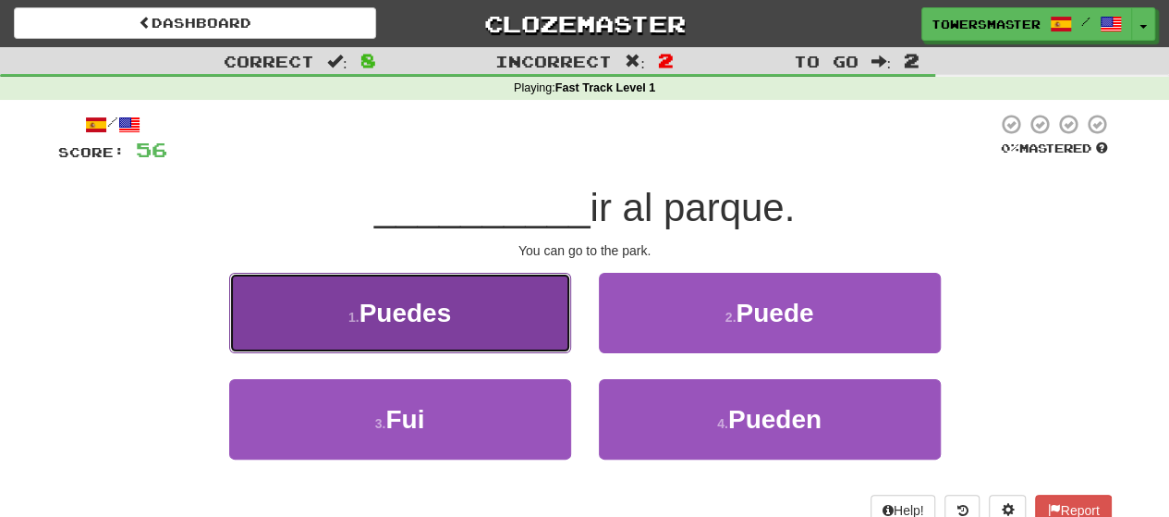
click at [444, 323] on span "Puedes" at bounding box center [406, 313] width 92 height 29
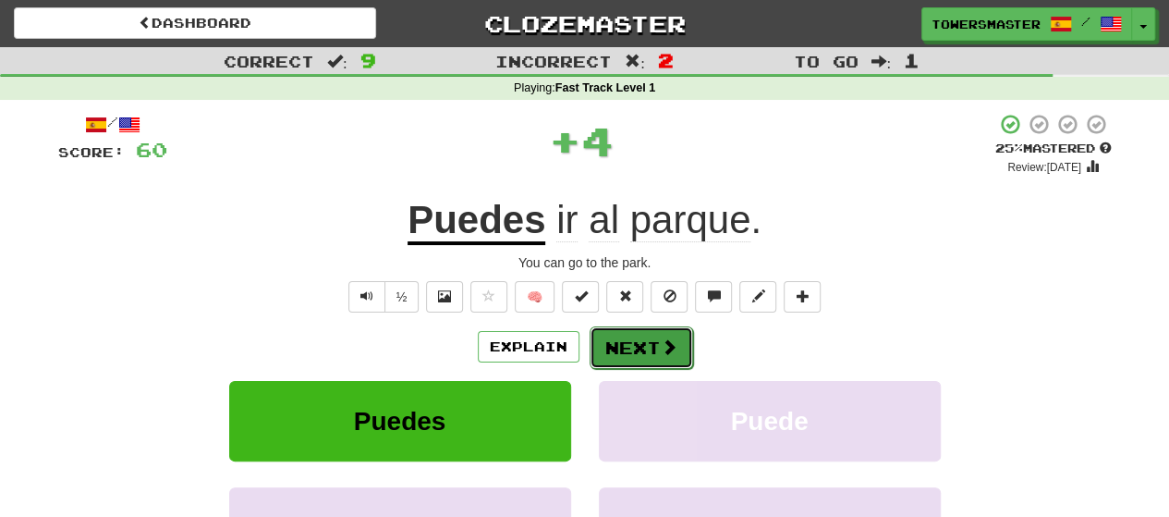
click at [638, 346] on button "Next" at bounding box center [642, 347] width 104 height 43
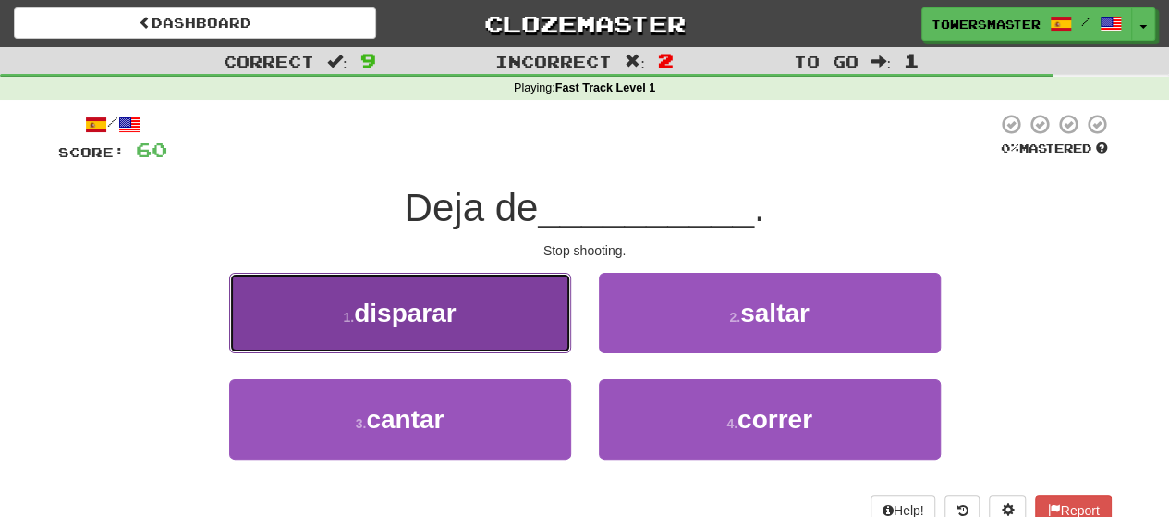
click at [436, 317] on span "disparar" at bounding box center [405, 313] width 103 height 29
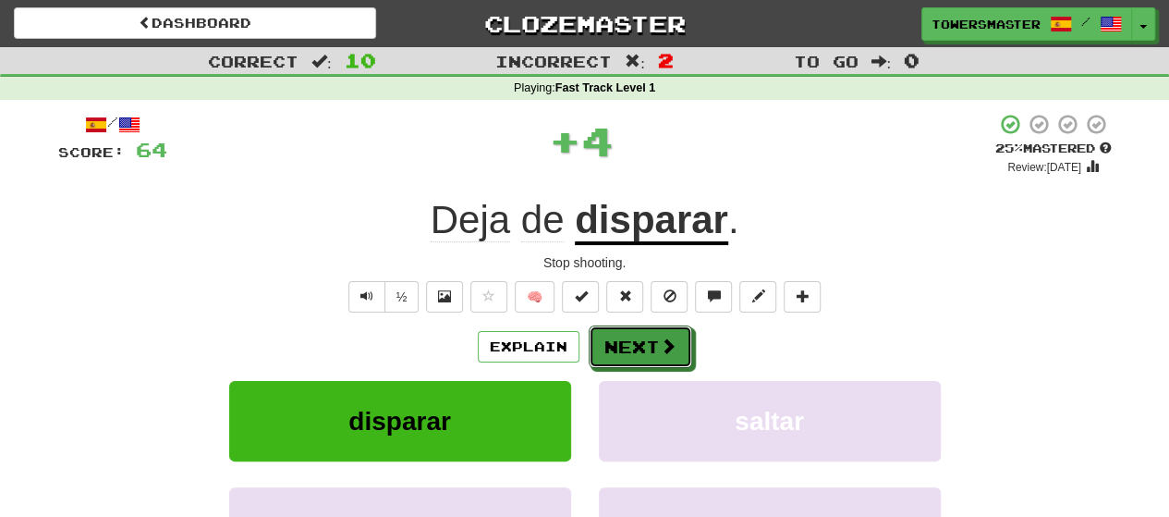
drag, startPoint x: 629, startPoint y: 352, endPoint x: 592, endPoint y: 378, distance: 45.1
click at [629, 352] on button "Next" at bounding box center [641, 346] width 104 height 43
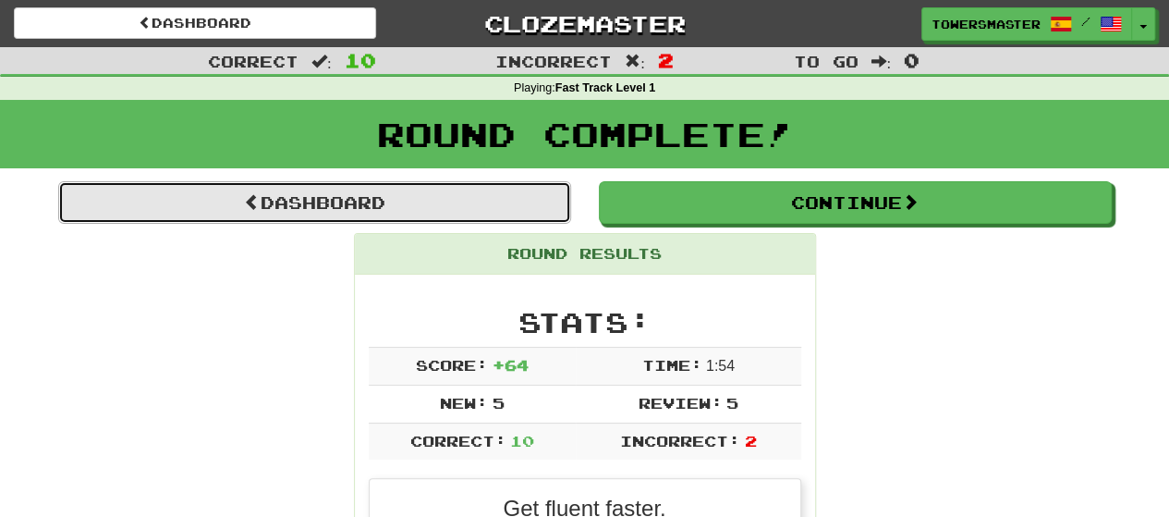
click at [392, 204] on link "Dashboard" at bounding box center [314, 202] width 513 height 43
